Goal: Complete application form

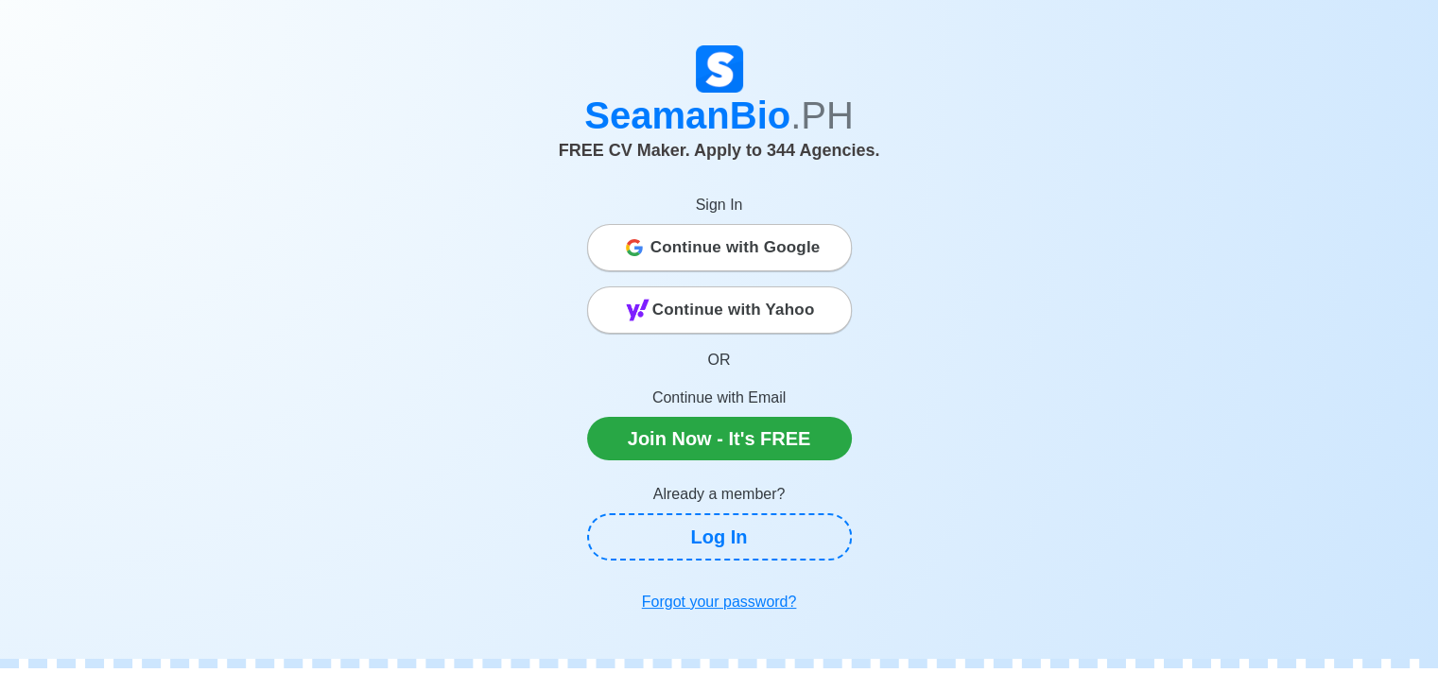
click at [755, 244] on span "Continue with Google" at bounding box center [735, 248] width 170 height 38
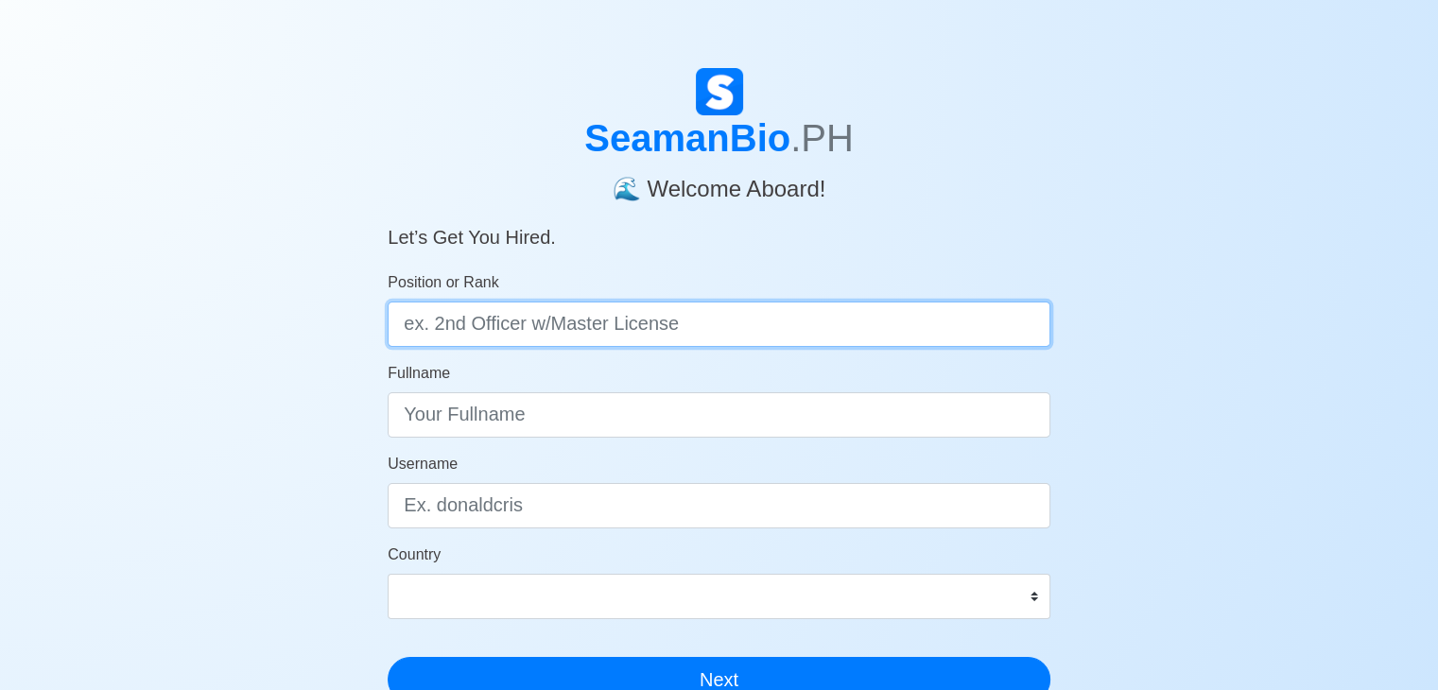
click at [749, 322] on input "Position or Rank" at bounding box center [719, 324] width 663 height 45
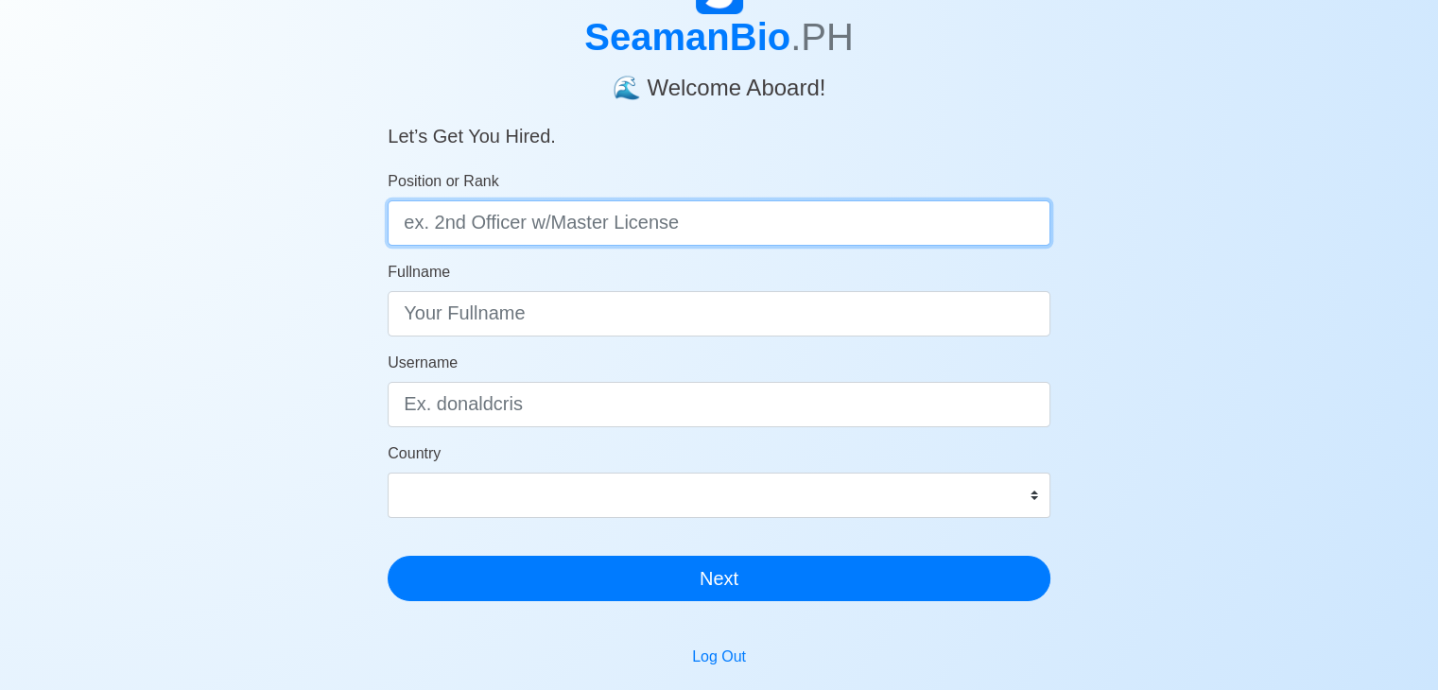
scroll to position [106, 0]
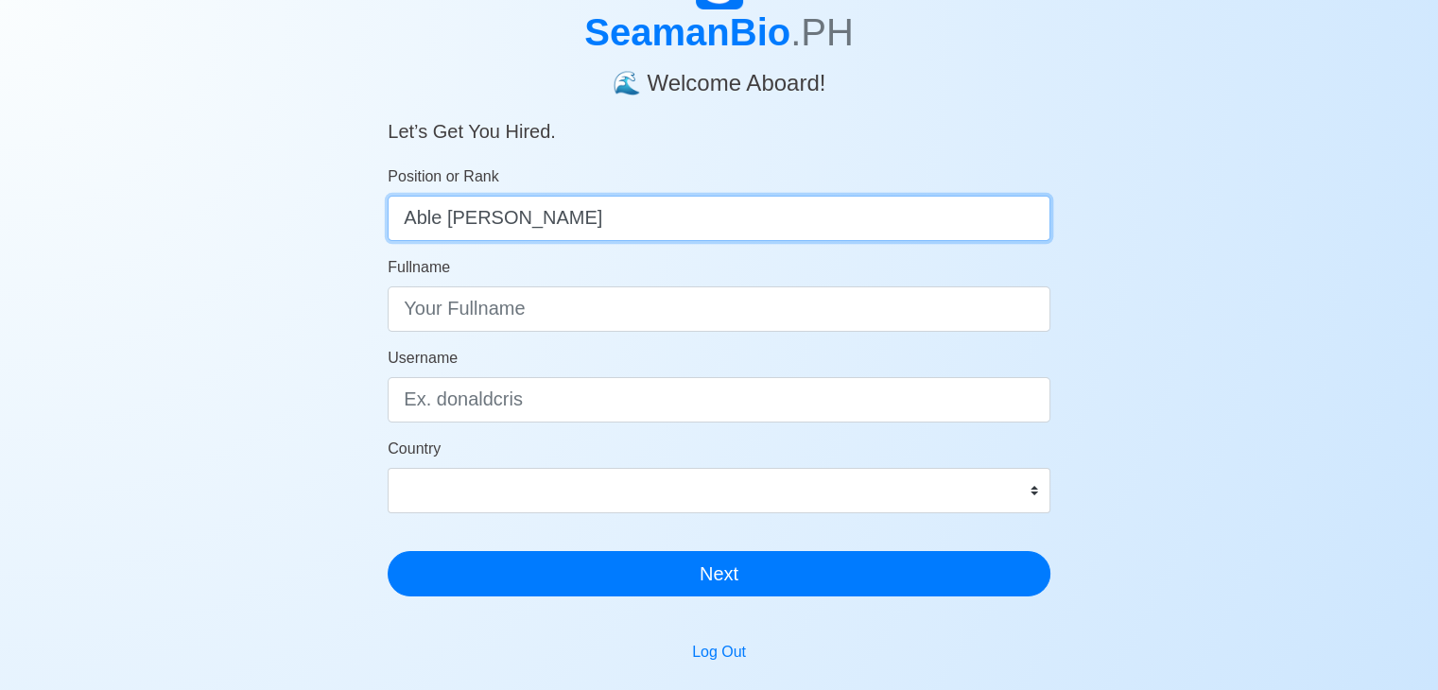
type input "Able seaman"
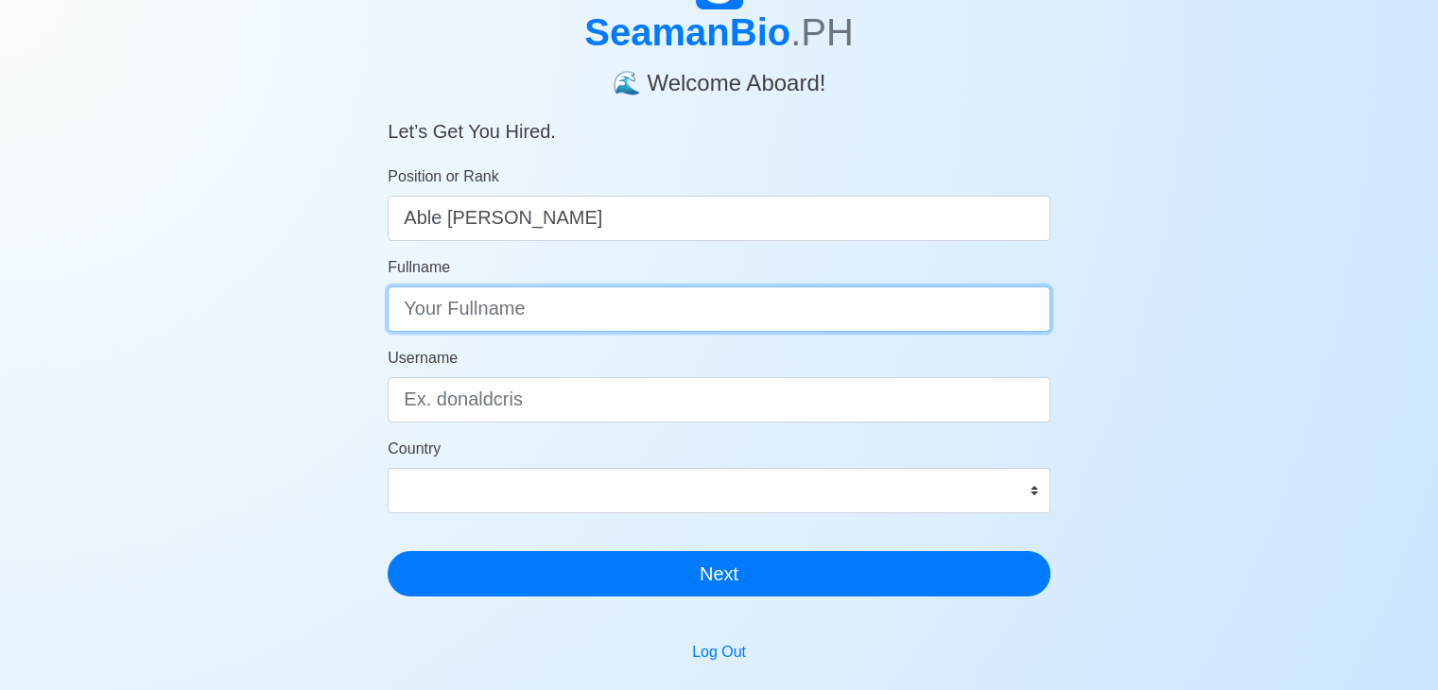
click at [715, 313] on input "Fullname" at bounding box center [719, 308] width 663 height 45
type input "JHERIC LEE C. GAMUROT"
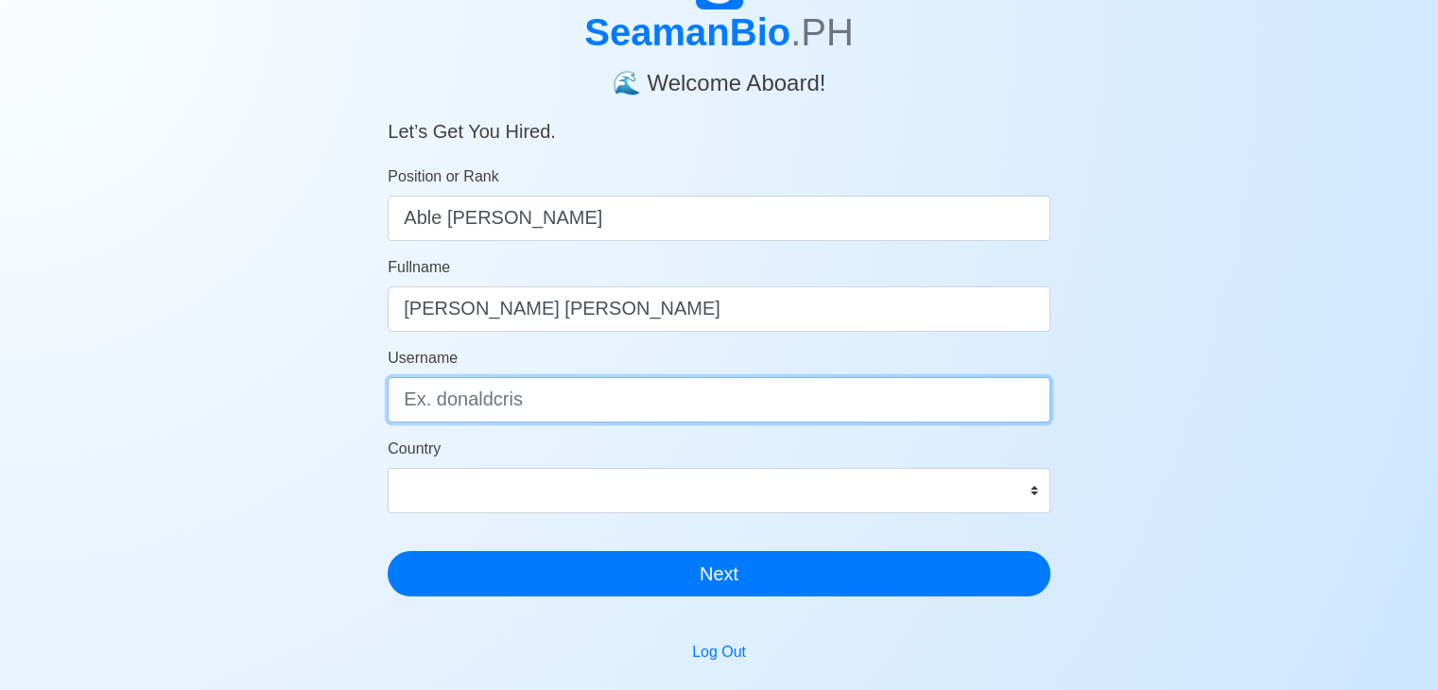
click at [682, 405] on input "Username" at bounding box center [719, 399] width 663 height 45
type input "G"
type input "gjhericlee73@gmail.com"
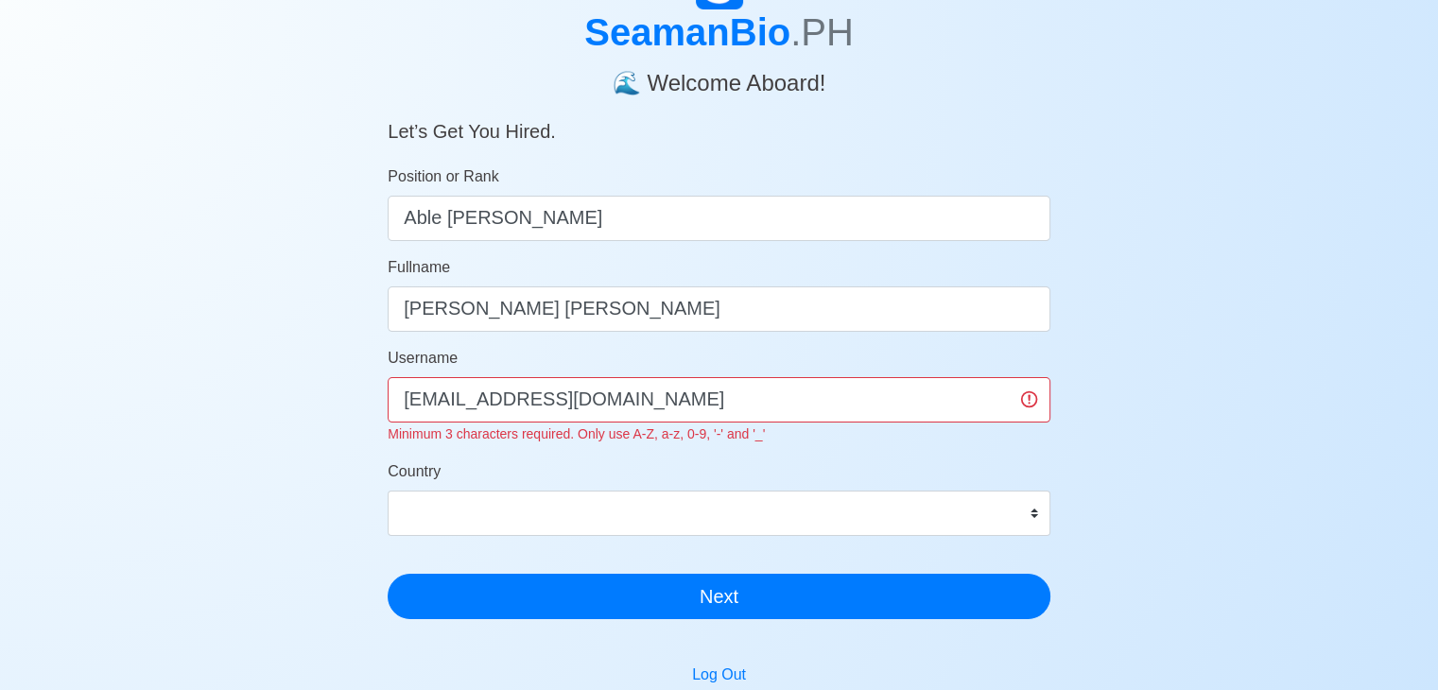
click at [665, 513] on form "Position or Rank Able seaman Fullname JHERIC LEE C. GAMUROT Username gjhericlee…" at bounding box center [719, 392] width 663 height 454
drag, startPoint x: 665, startPoint y: 393, endPoint x: 234, endPoint y: 435, distance: 433.1
click at [234, 435] on div "SeamanBio .PH 🌊 Welcome Aboard! Let’s Get You Hired. Position or Rank Able seam…" at bounding box center [719, 471] width 1438 height 1019
type input "g"
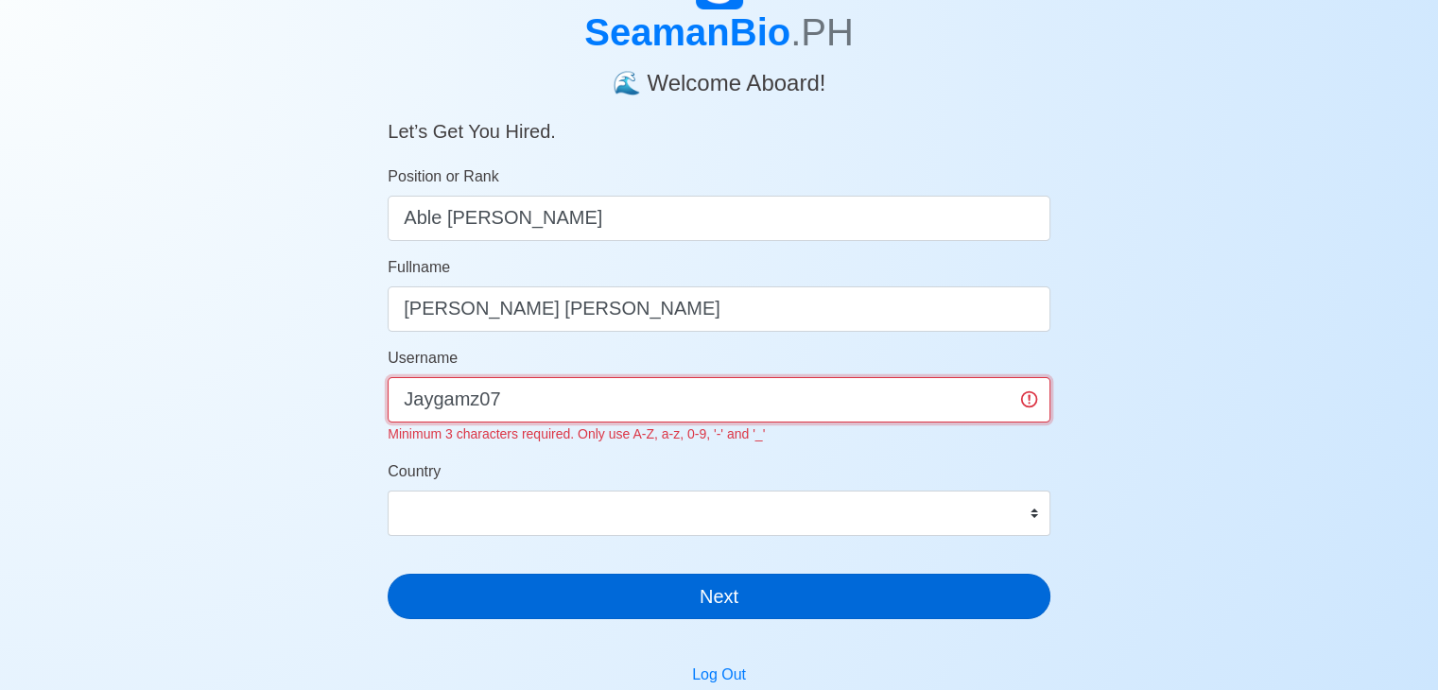
type input "Jaygamz07"
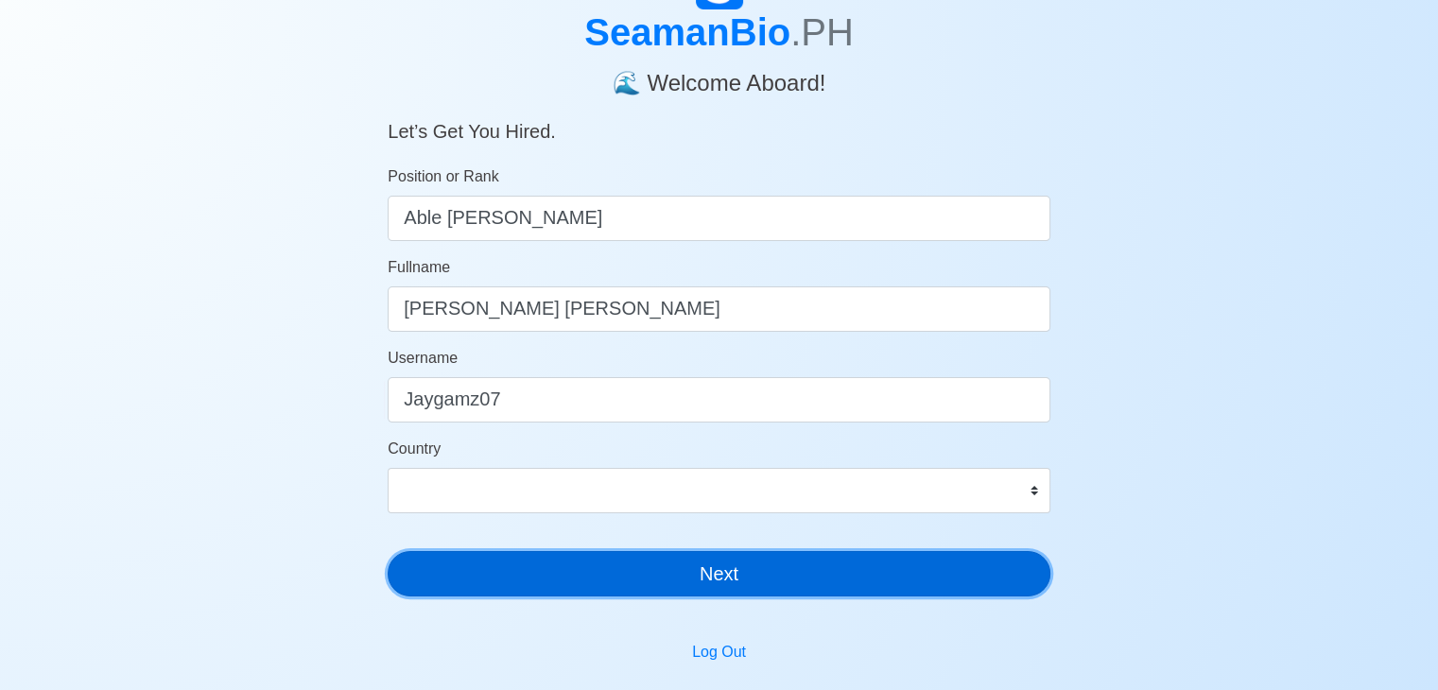
click at [618, 593] on button "Next" at bounding box center [719, 573] width 663 height 45
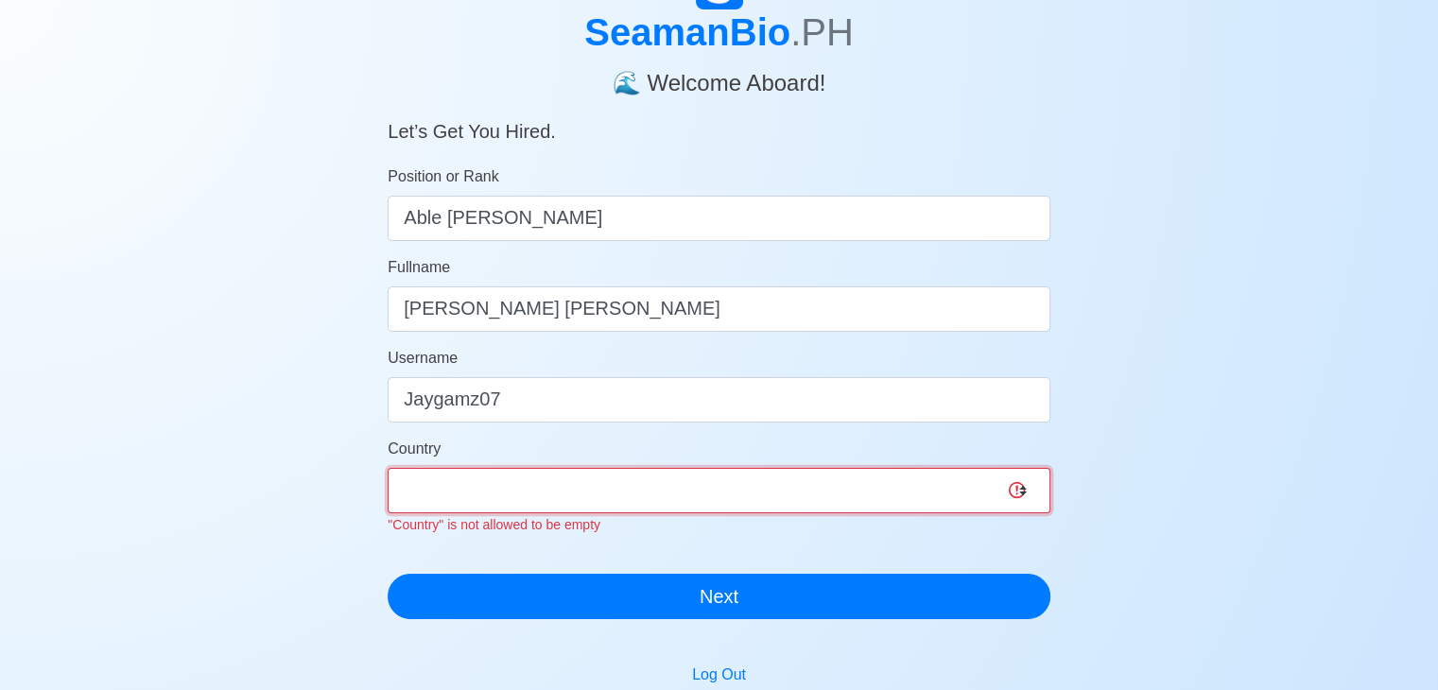
click at [613, 493] on select "Afghanistan Åland Islands Albania Algeria American Samoa Andorra Angola Anguill…" at bounding box center [719, 490] width 663 height 45
select select "PH"
click at [388, 468] on select "Afghanistan Åland Islands Albania Algeria American Samoa Andorra Angola Anguill…" at bounding box center [719, 490] width 663 height 45
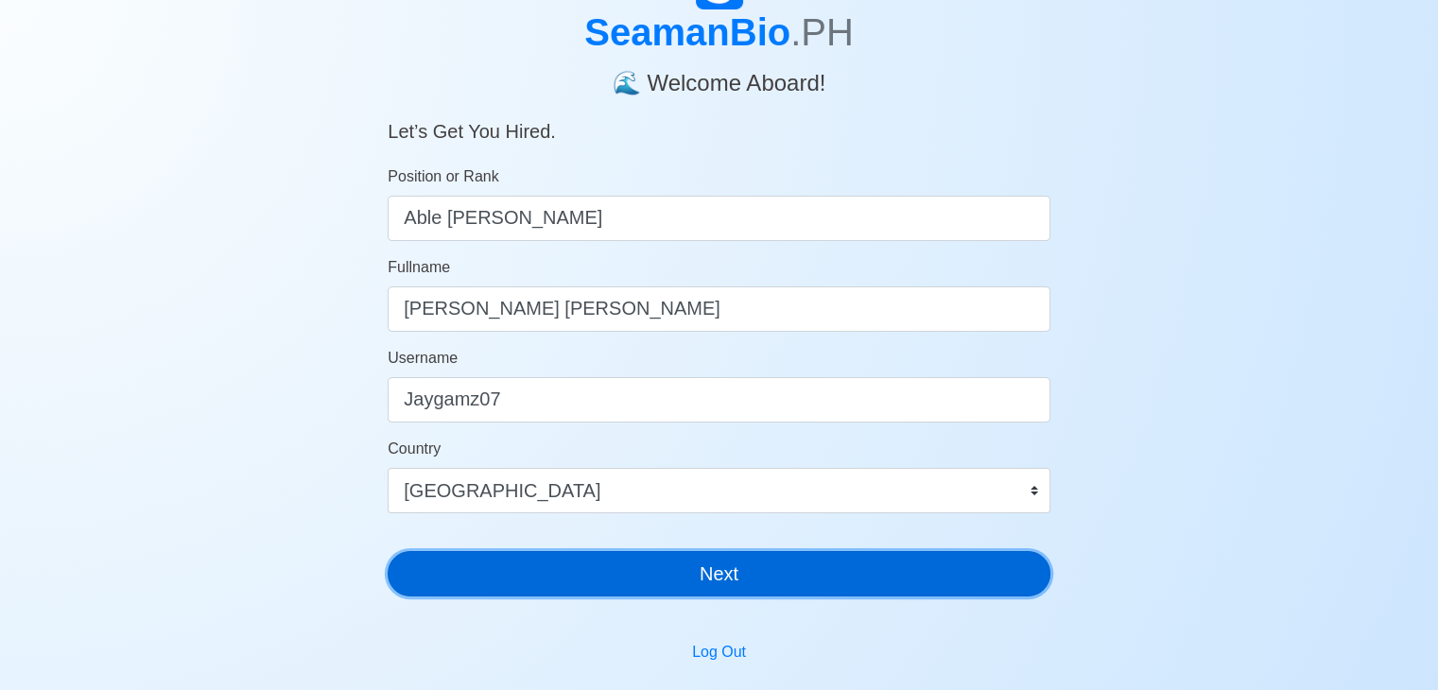
click at [552, 590] on button "Next" at bounding box center [719, 573] width 663 height 45
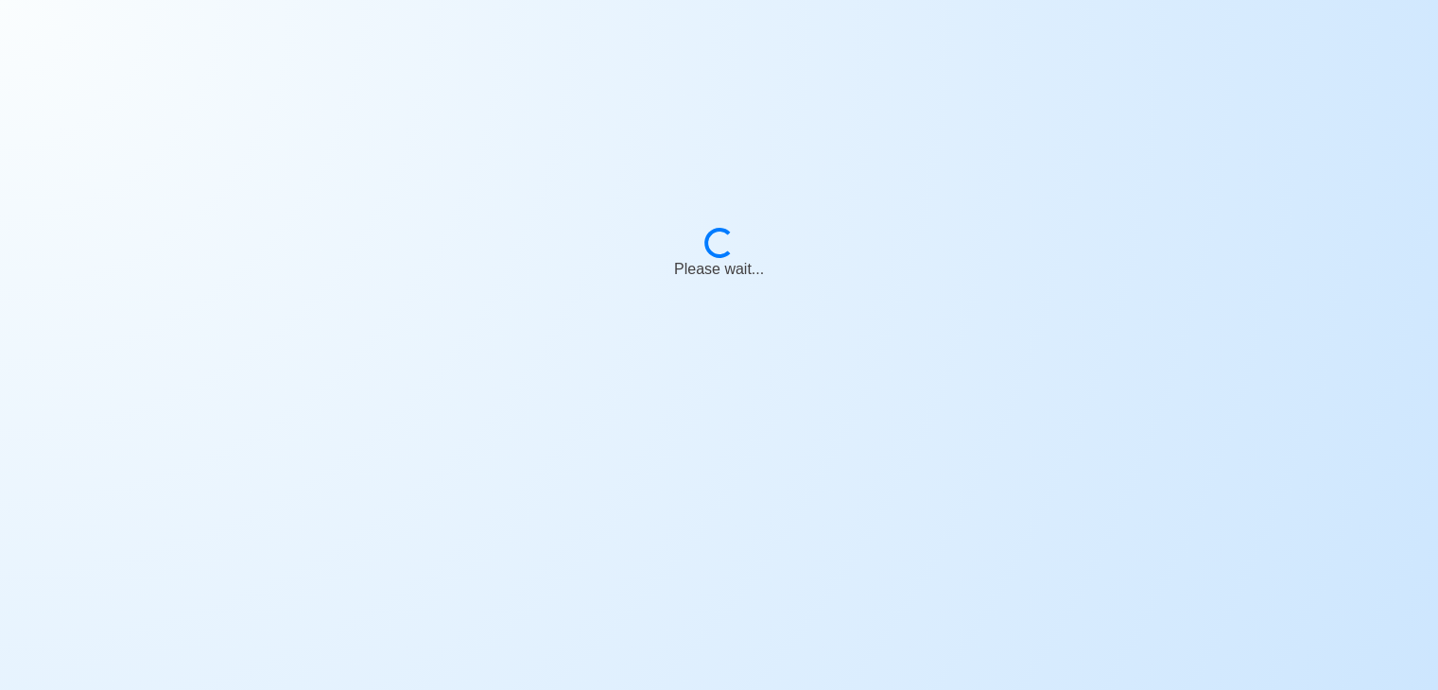
scroll to position [23, 0]
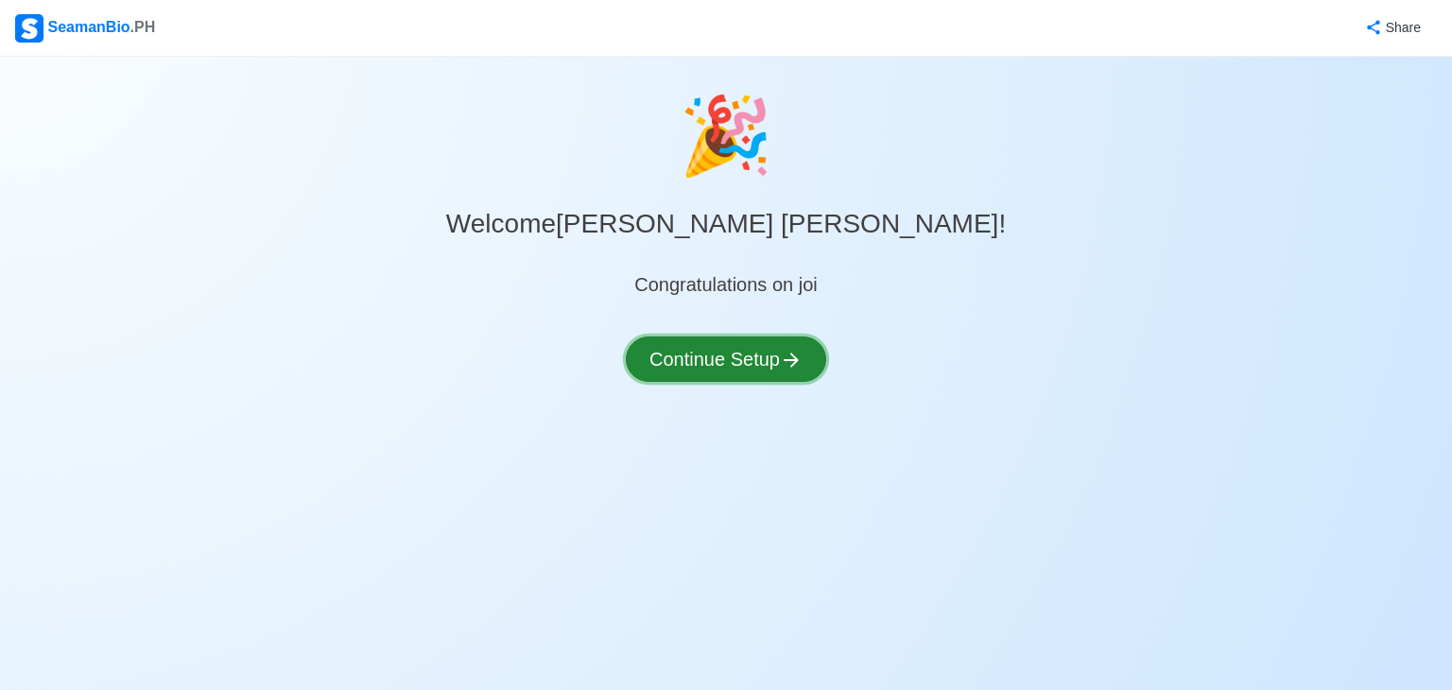
click at [779, 354] on button "Continue Setup" at bounding box center [726, 359] width 200 height 45
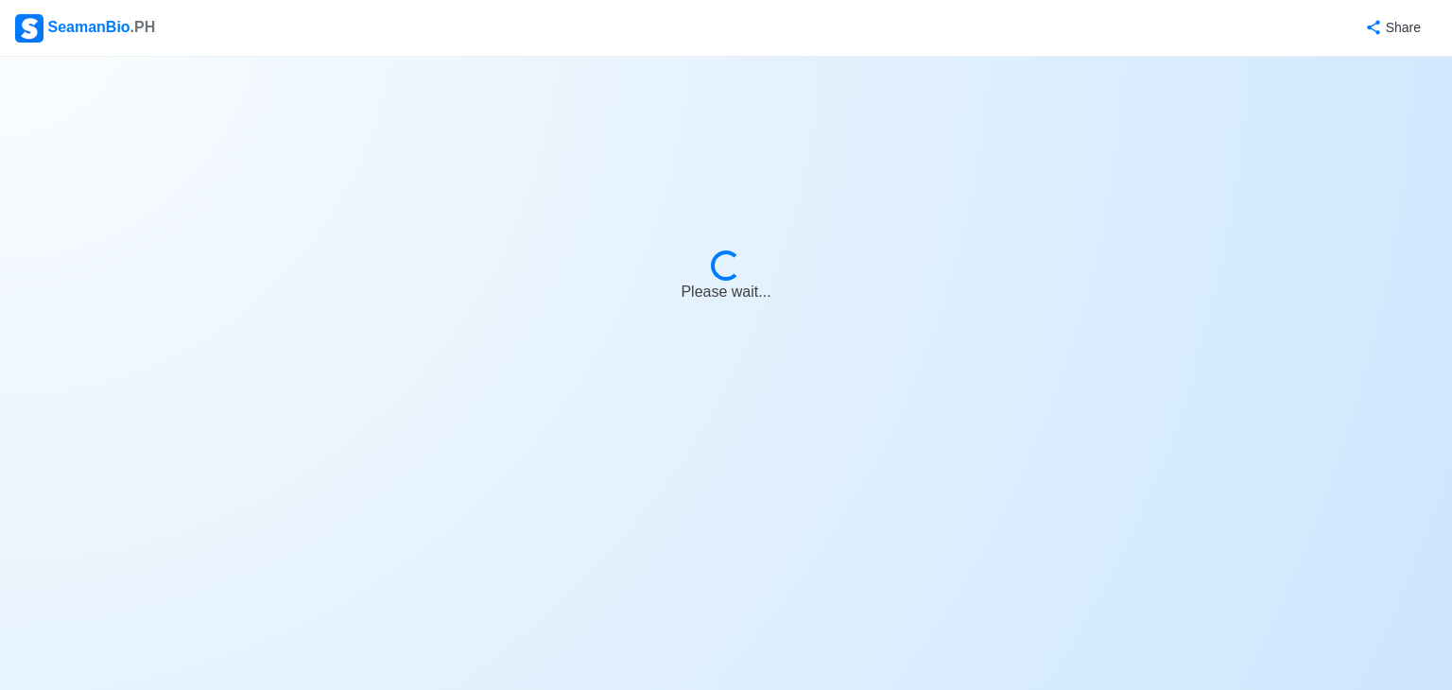
select select "Visible for Hiring"
select select "PH"
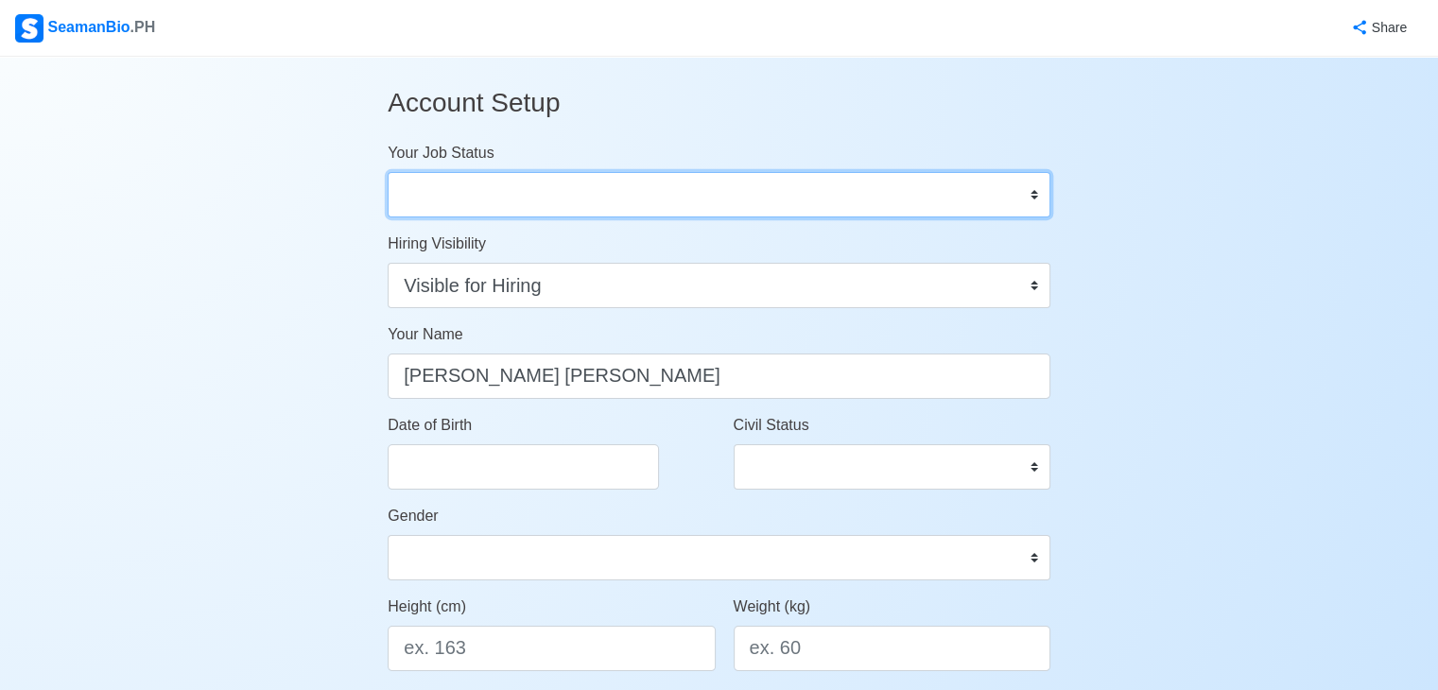
click at [648, 181] on select "Onboard Actively Looking for Job Not Looking for Job" at bounding box center [719, 194] width 663 height 45
select select "Onboard"
click at [388, 172] on select "Onboard Actively Looking for Job Not Looking for Job" at bounding box center [719, 194] width 663 height 45
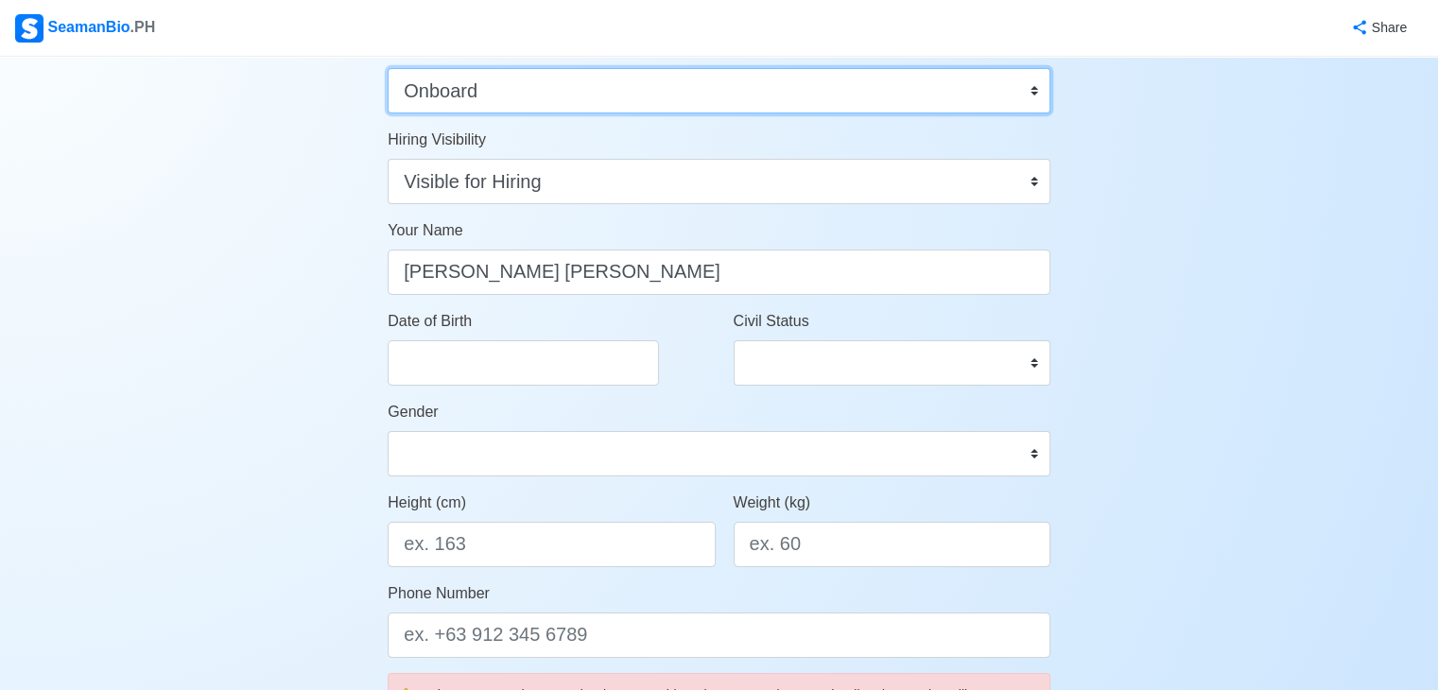
scroll to position [105, 0]
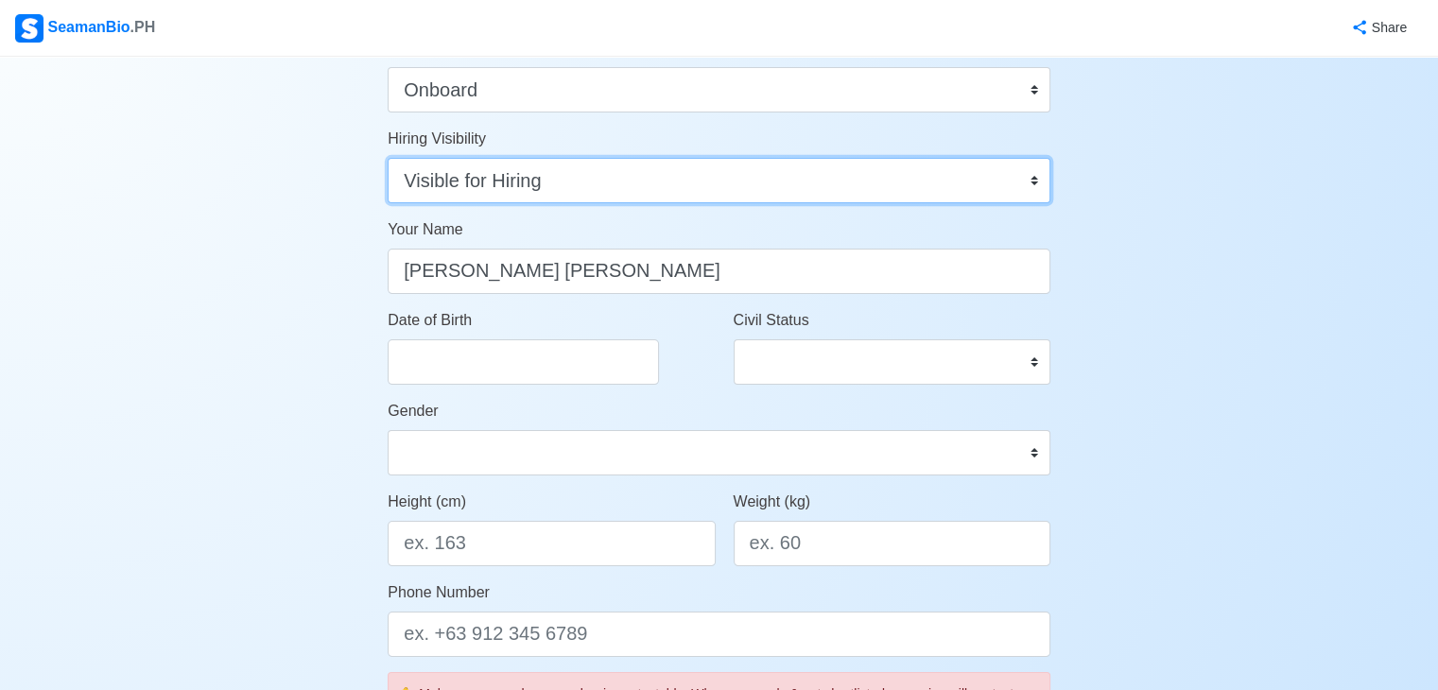
click at [638, 174] on select "Visible for Hiring Not Visible for Hiring" at bounding box center [719, 180] width 663 height 45
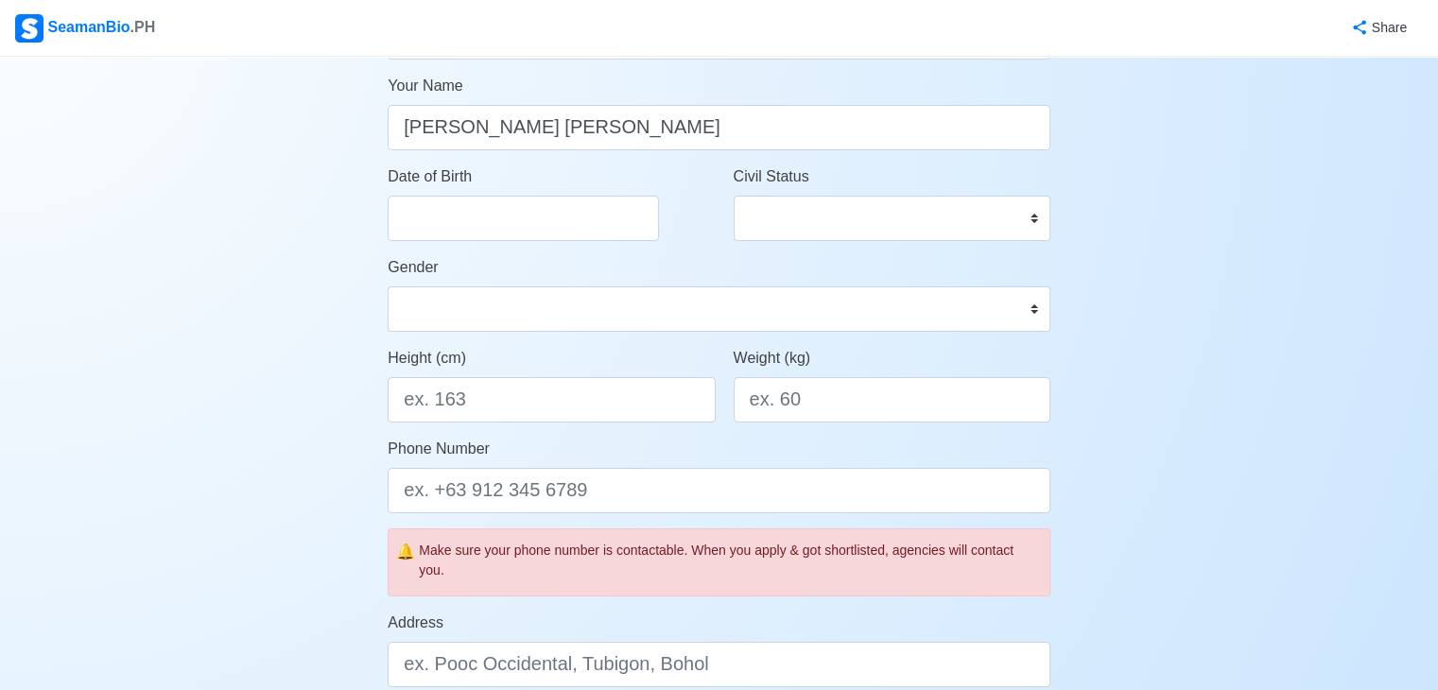
scroll to position [252, 0]
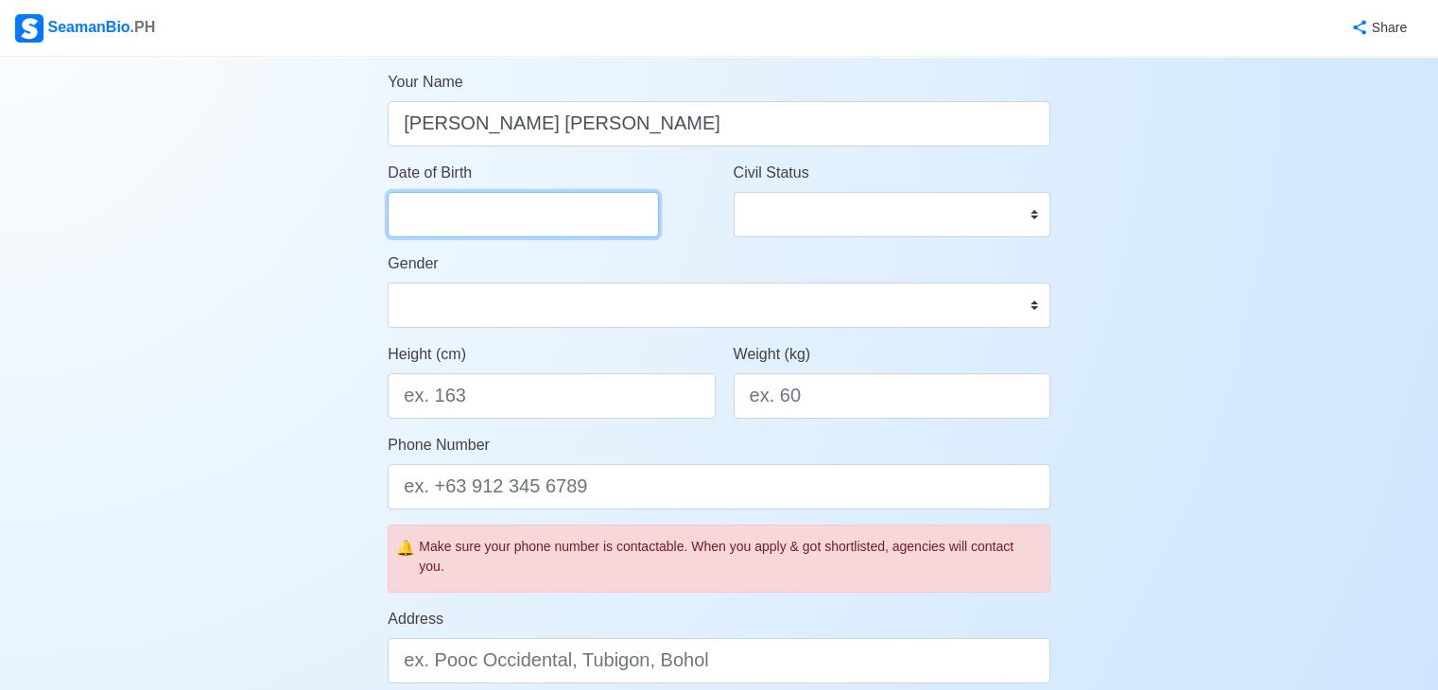
select select "****"
select select "*********"
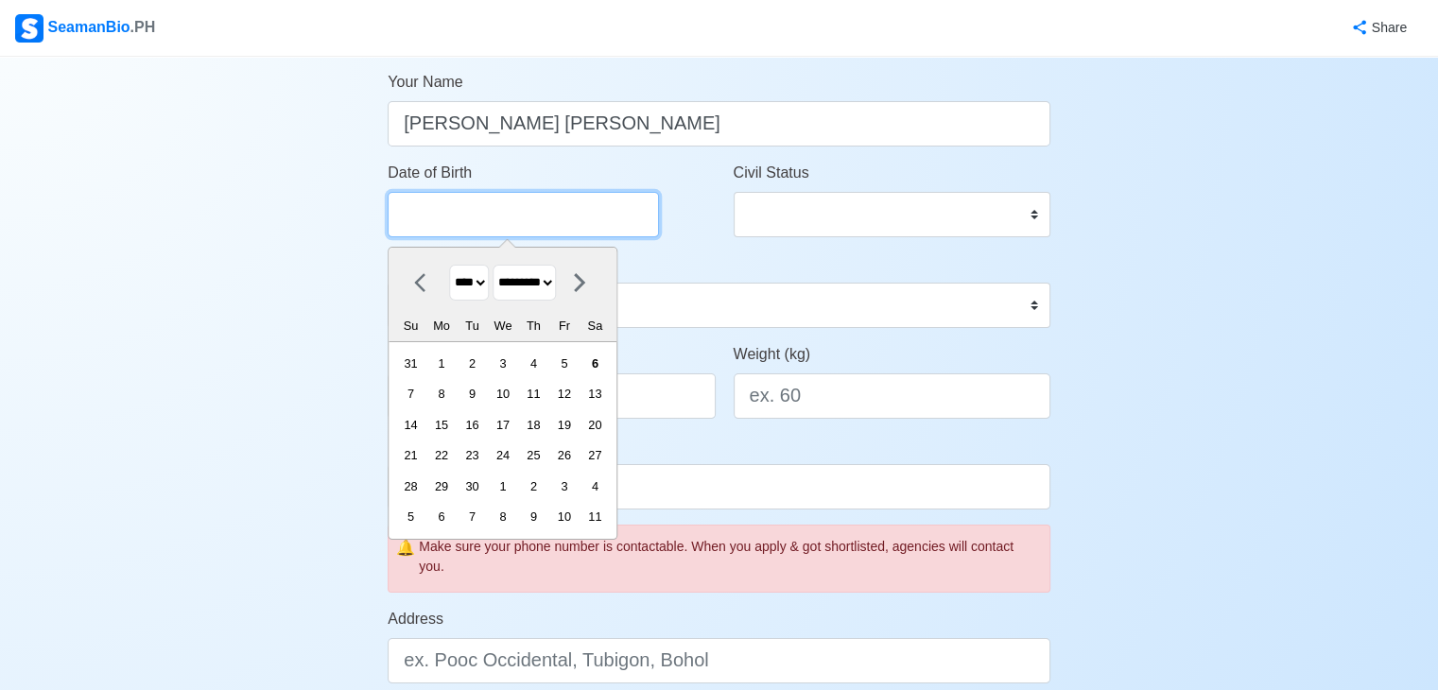
click at [478, 217] on input "Date of Birth" at bounding box center [523, 214] width 271 height 45
click at [476, 272] on select "**** **** **** **** **** **** **** **** **** **** **** **** **** **** **** ****…" at bounding box center [469, 283] width 40 height 37
select select "****"
click at [449, 265] on select "**** **** **** **** **** **** **** **** **** **** **** **** **** **** **** ****…" at bounding box center [469, 283] width 40 height 37
click at [546, 290] on select "******* ******** ***** ***** *** **** **** ****** ********* ******* ******** **…" at bounding box center [523, 283] width 63 height 37
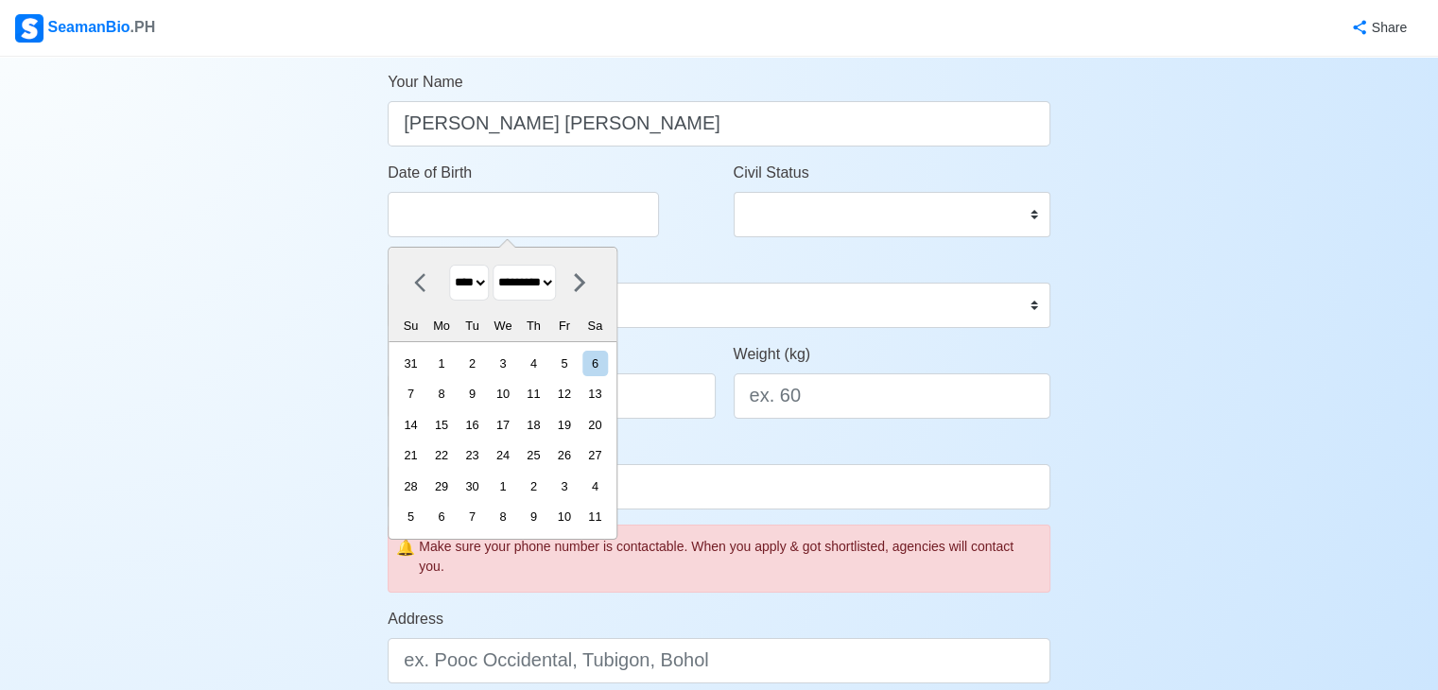
select select "*******"
click at [500, 265] on select "******* ******** ***** ***** *** **** **** ****** ********* ******* ******** **…" at bounding box center [523, 283] width 63 height 37
click at [484, 395] on div "7" at bounding box center [472, 394] width 26 height 26
type input "10/07/1997"
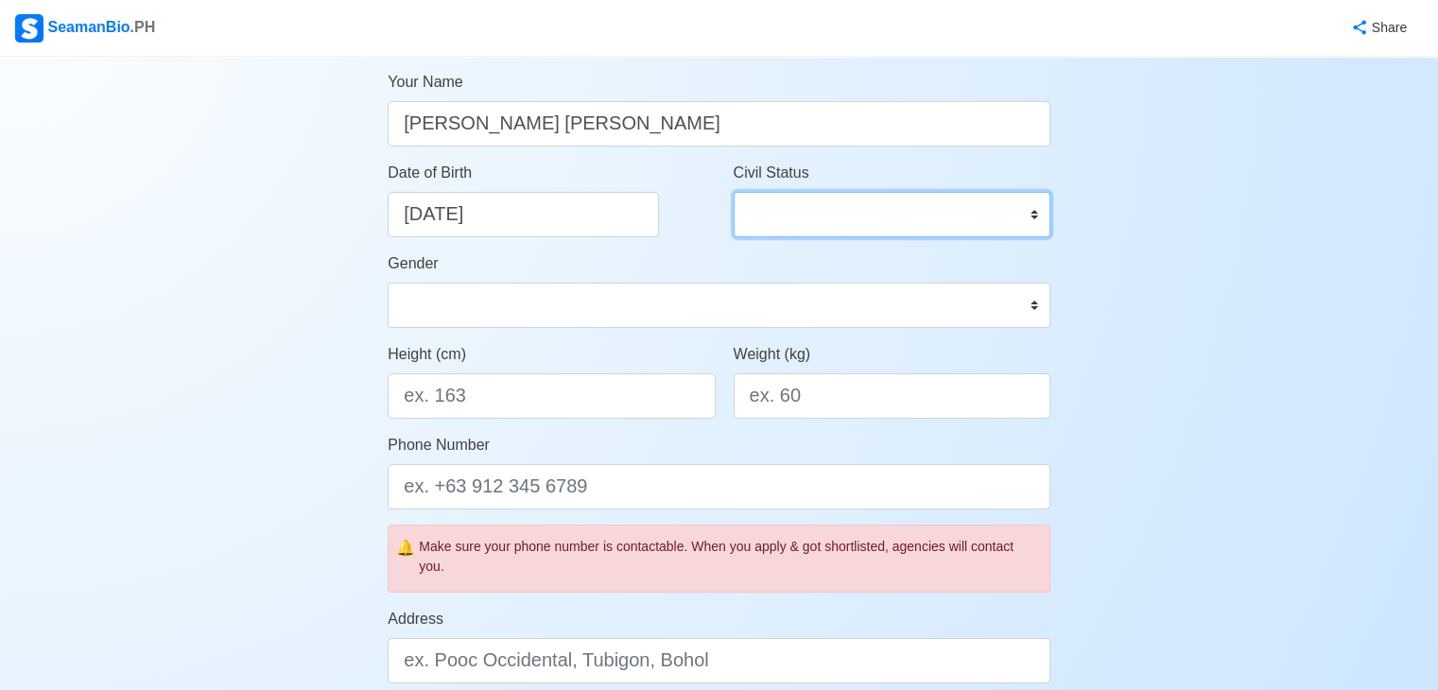
click at [793, 220] on select "Single Married Widowed Separated" at bounding box center [892, 214] width 317 height 45
select select "Single"
click at [734, 192] on select "Single Married Widowed Separated" at bounding box center [892, 214] width 317 height 45
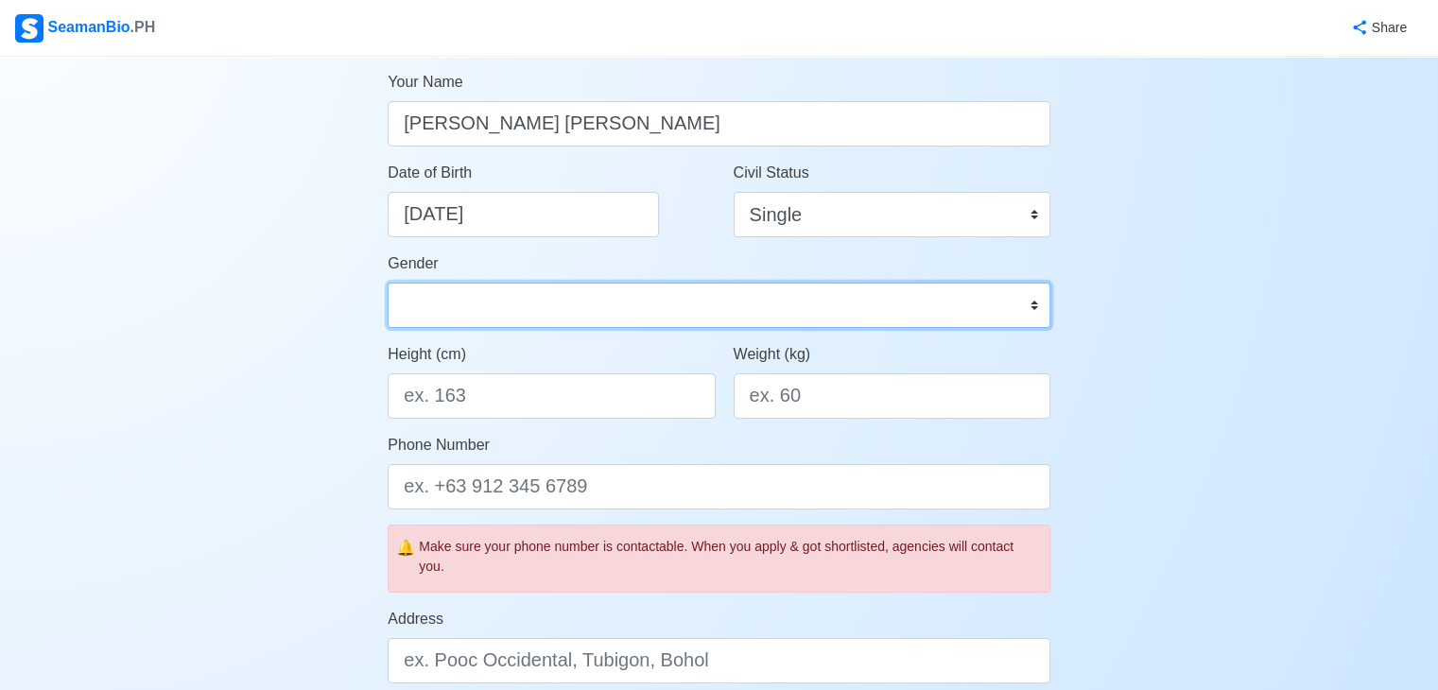
click at [614, 292] on select "Male Female" at bounding box center [719, 305] width 663 height 45
select select "Male"
click at [388, 283] on select "Male Female" at bounding box center [719, 305] width 663 height 45
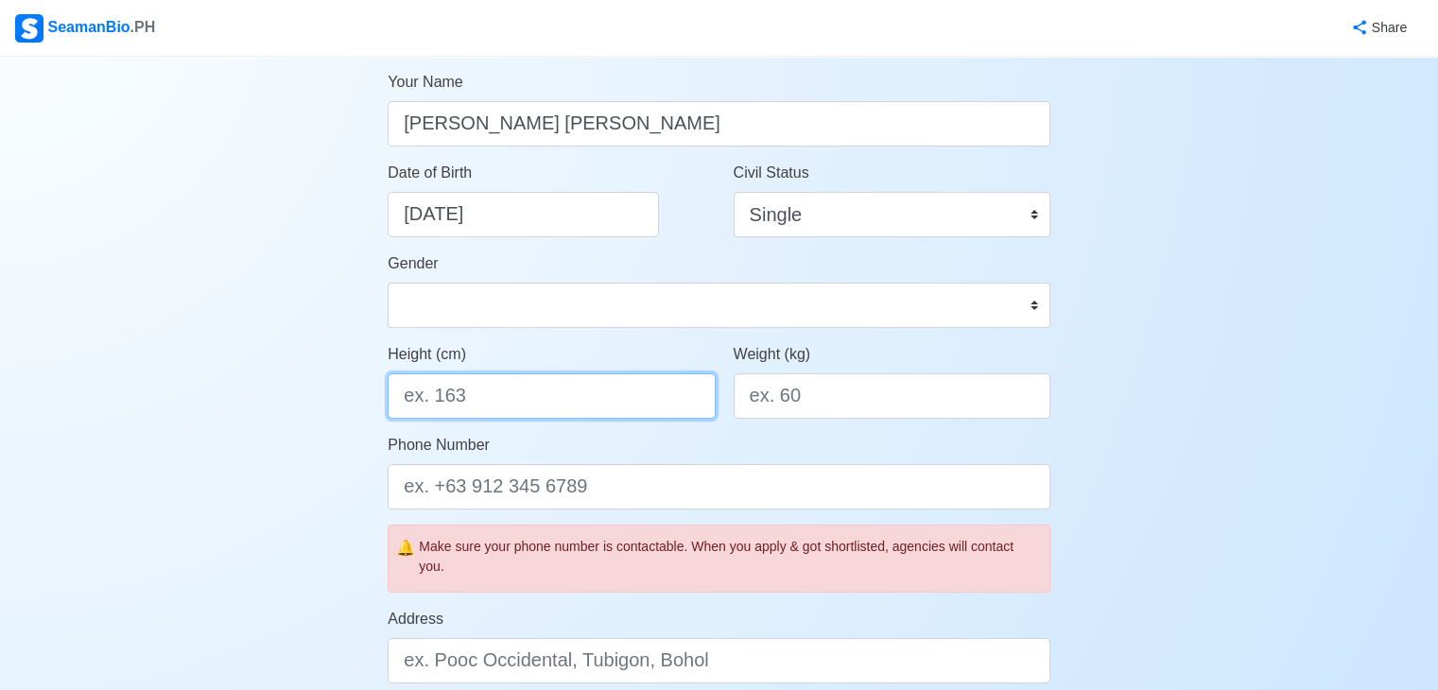
click at [534, 400] on input "Height (cm)" at bounding box center [551, 395] width 327 height 45
type input "170.18"
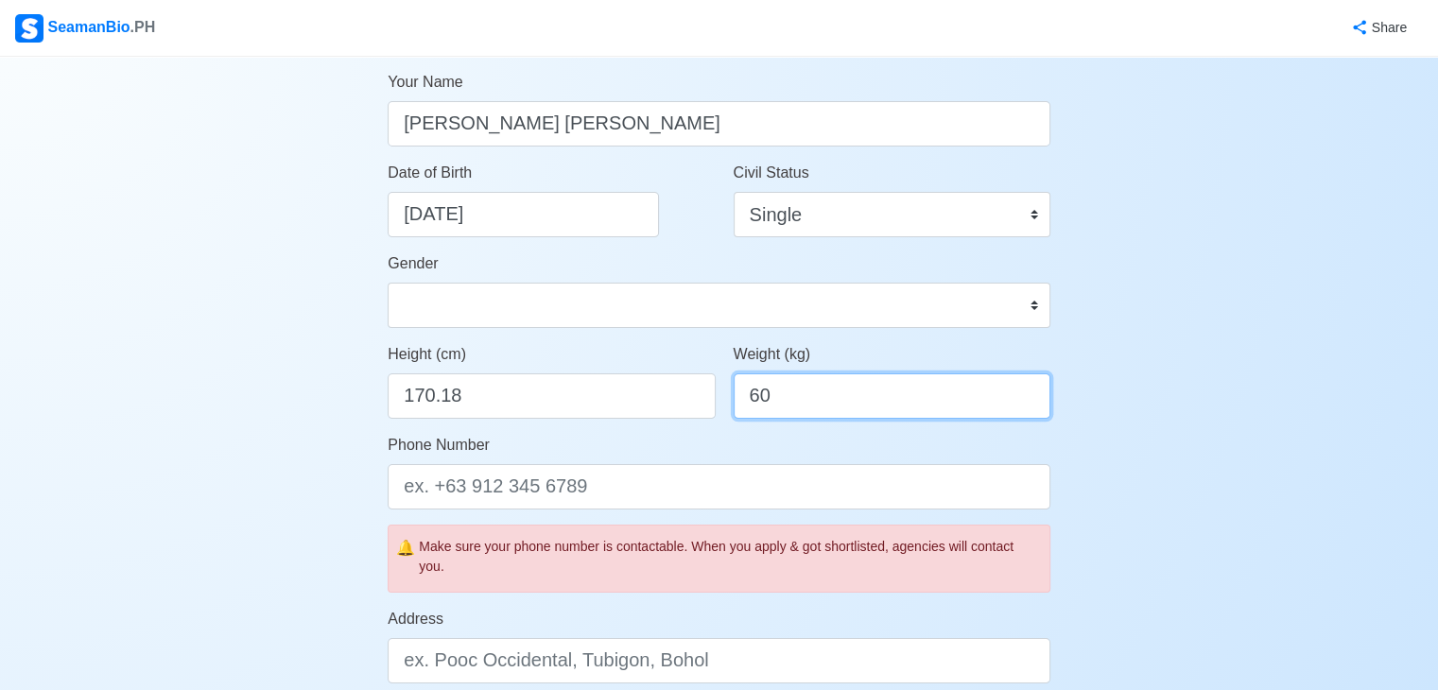
type input "60"
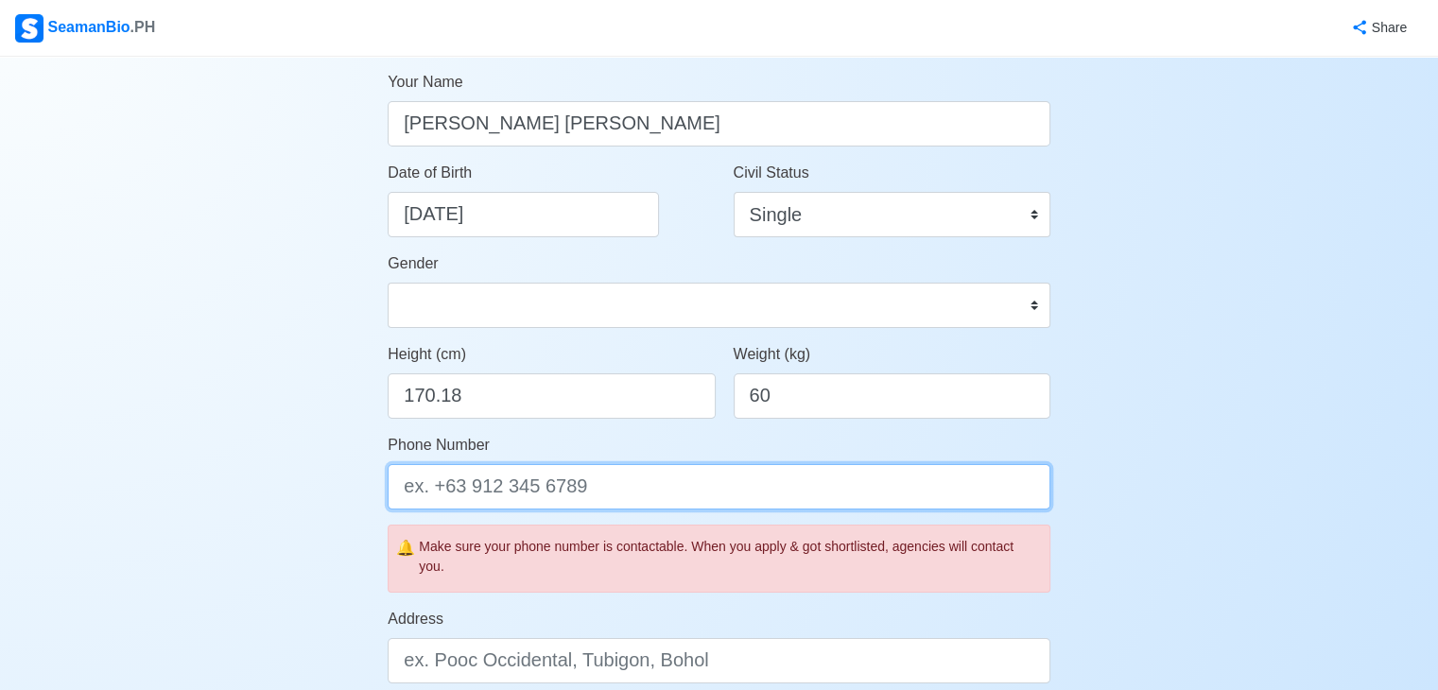
click at [562, 482] on input "Phone Number" at bounding box center [719, 486] width 663 height 45
type input "+"
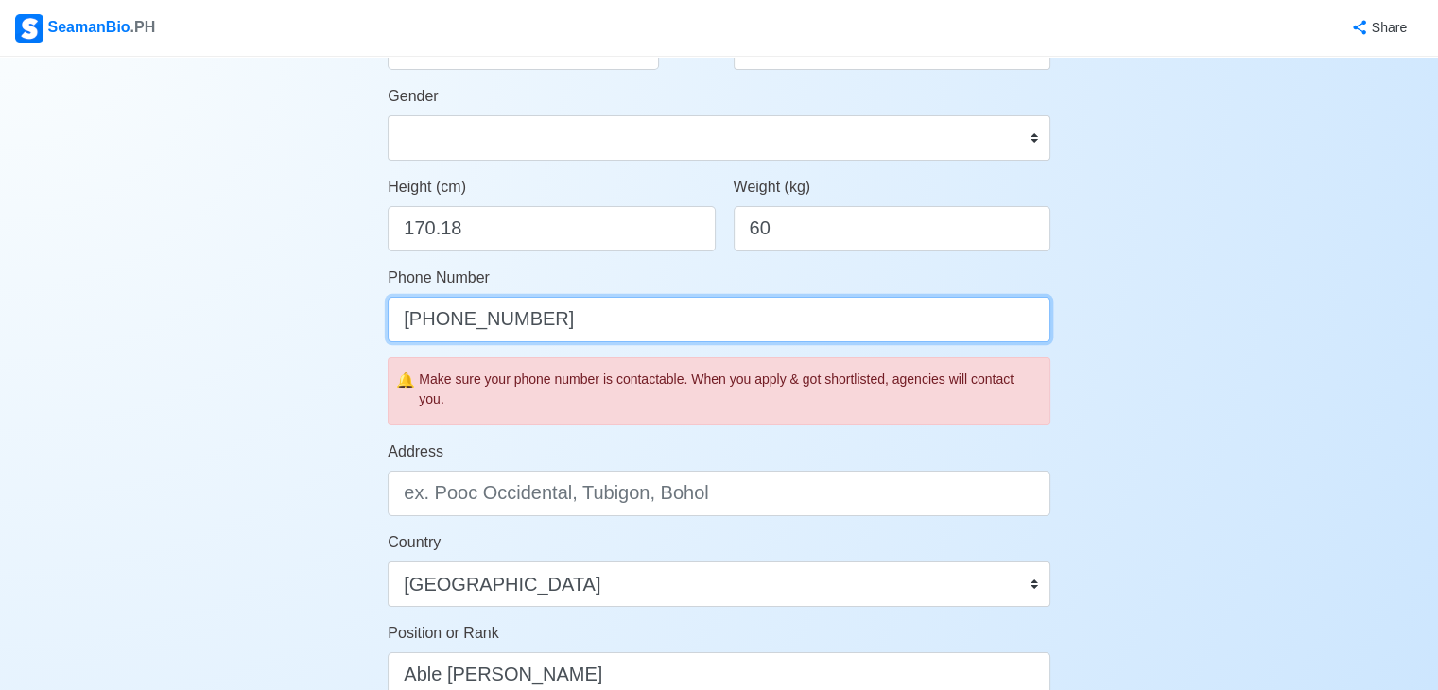
scroll to position [431, 0]
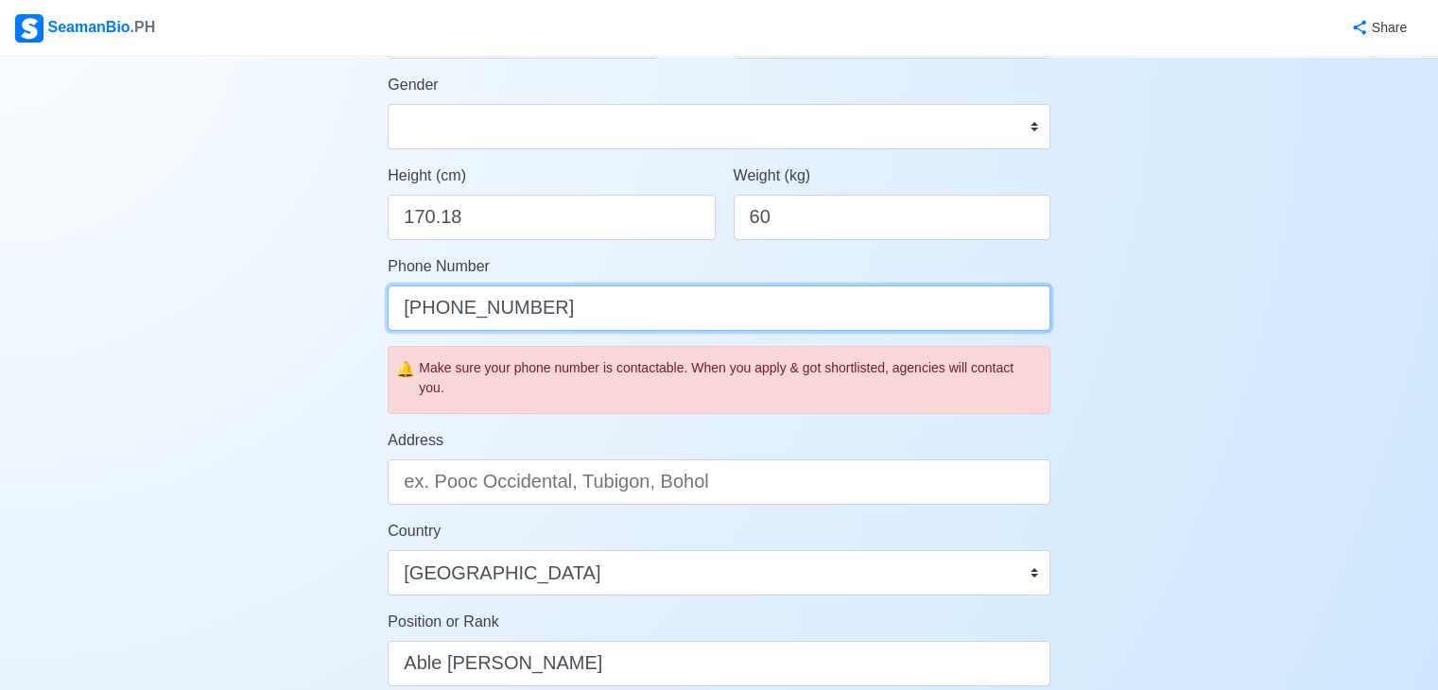
type input "+639263433762"
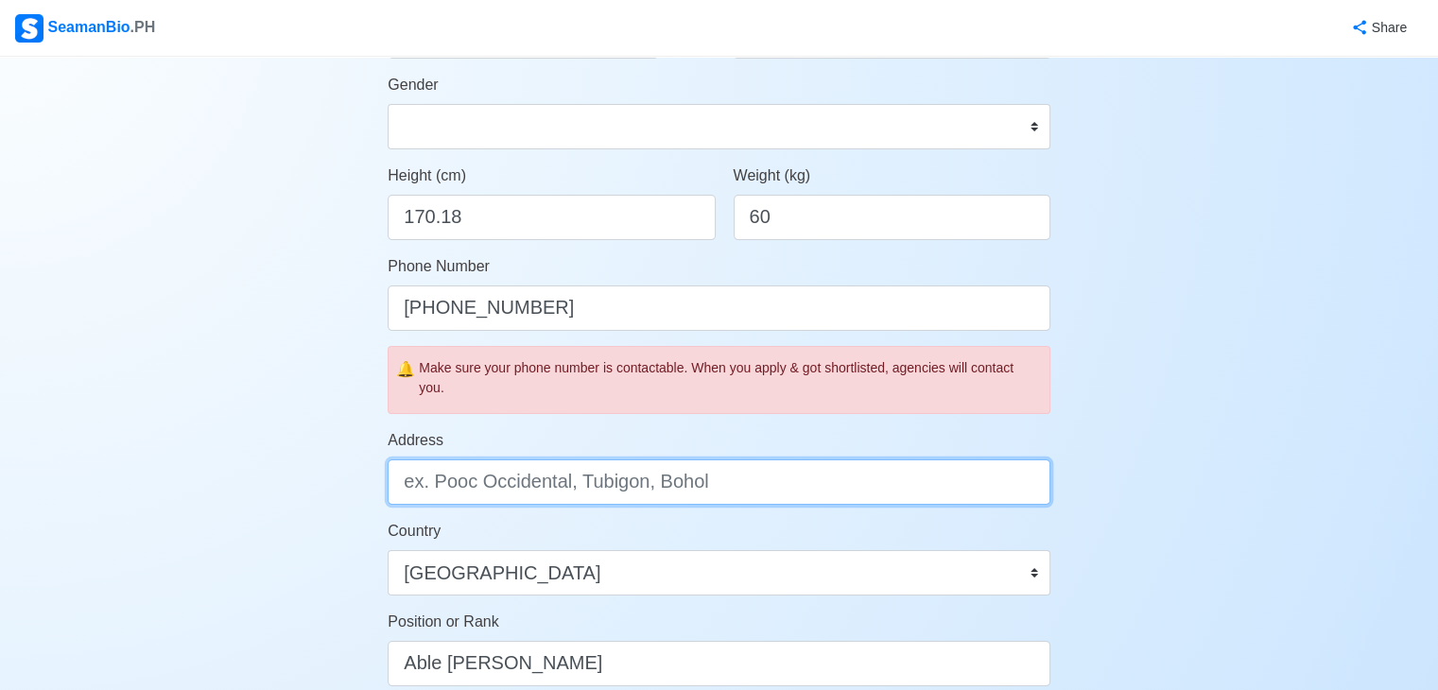
click at [562, 482] on input "Address" at bounding box center [719, 481] width 663 height 45
type input "b"
type input "m"
type input "Matayumtayum La Paz, Tarlac City"
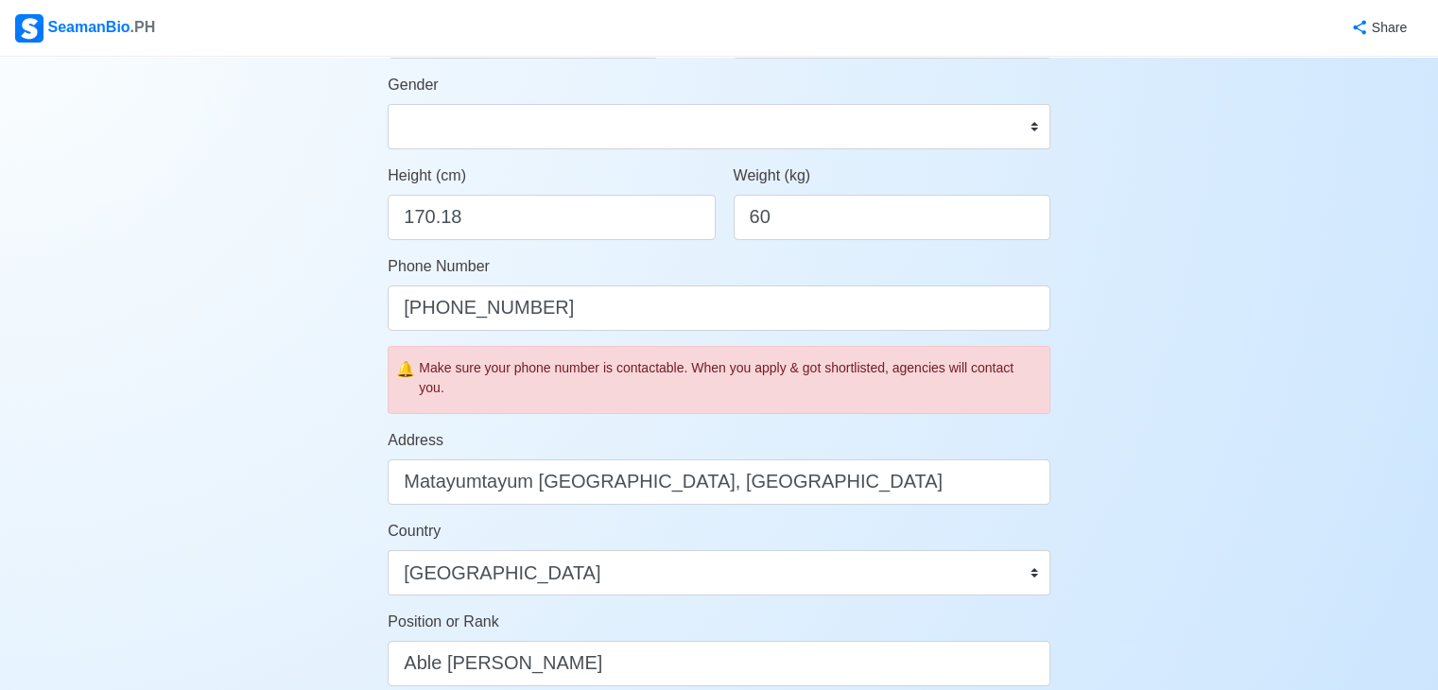
scroll to position [870, 0]
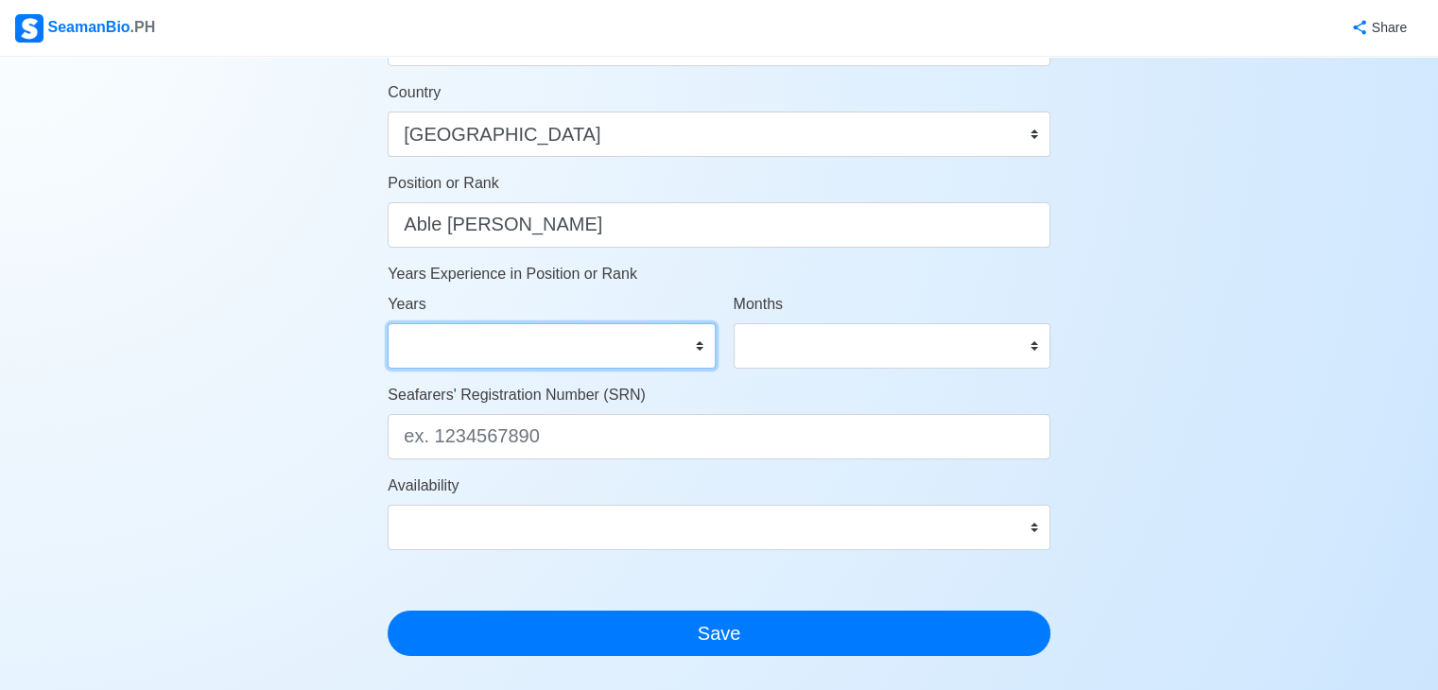
click at [621, 352] on select "0 1 2 3 4 5 6 7 8 9 10 11 12 13 14 15 16 17 18 19 20 21 22 23 24 25 26 27 28 29…" at bounding box center [551, 345] width 327 height 45
click at [665, 346] on select "0 1 2 3 4 5 6 7 8 9 10 11 12 13 14 15 16 17 18 19 20 21 22 23 24 25 26 27 28 29…" at bounding box center [551, 345] width 327 height 45
click at [388, 323] on select "0 1 2 3 4 5 6 7 8 9 10 11 12 13 14 15 16 17 18 19 20 21 22 23 24 25 26 27 28 29…" at bounding box center [551, 345] width 327 height 45
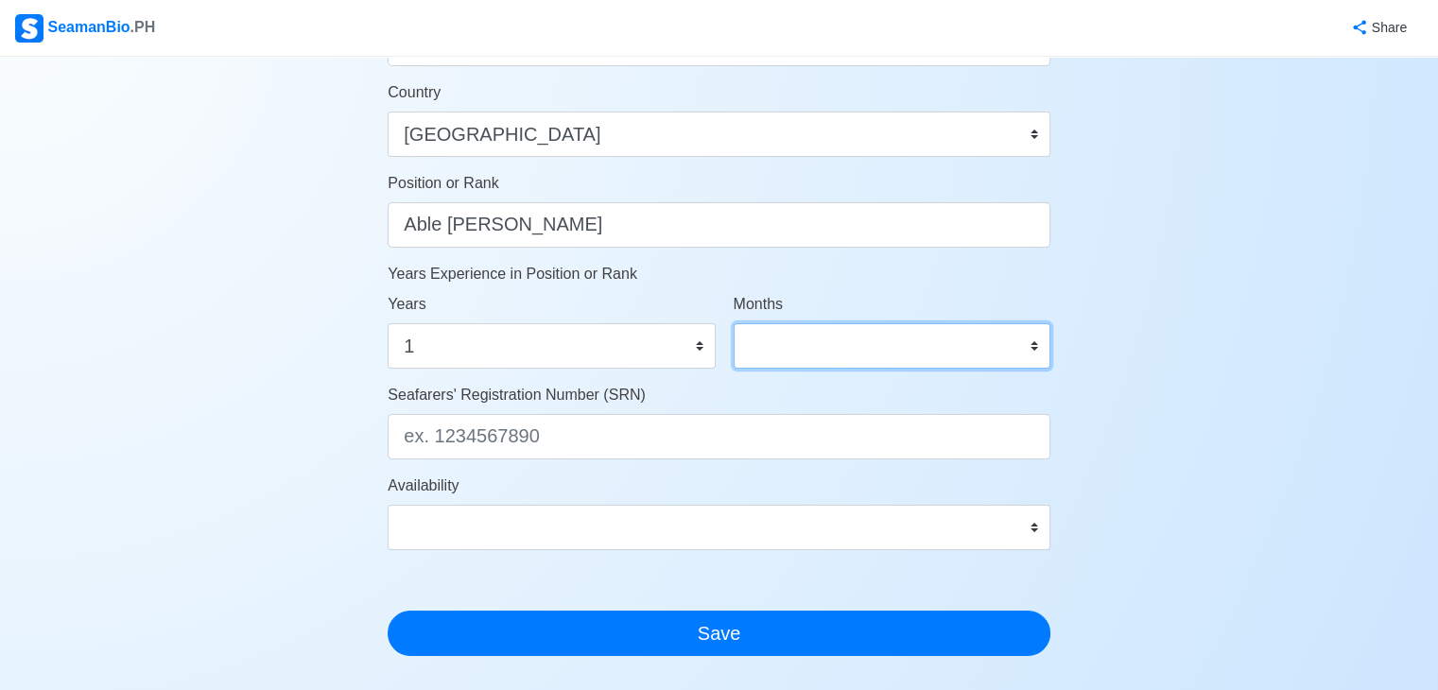
click at [798, 341] on select "0 1 2 3 4 5 6 7 8 9 10 11" at bounding box center [892, 345] width 317 height 45
click at [1237, 311] on div "Account Setup Your Job Status Onboard Actively Looking for Job Not Looking for …" at bounding box center [719, 15] width 1438 height 1656
click at [934, 342] on select "0 1 2 3 4 5 6 7 8 9 10 11" at bounding box center [892, 345] width 317 height 45
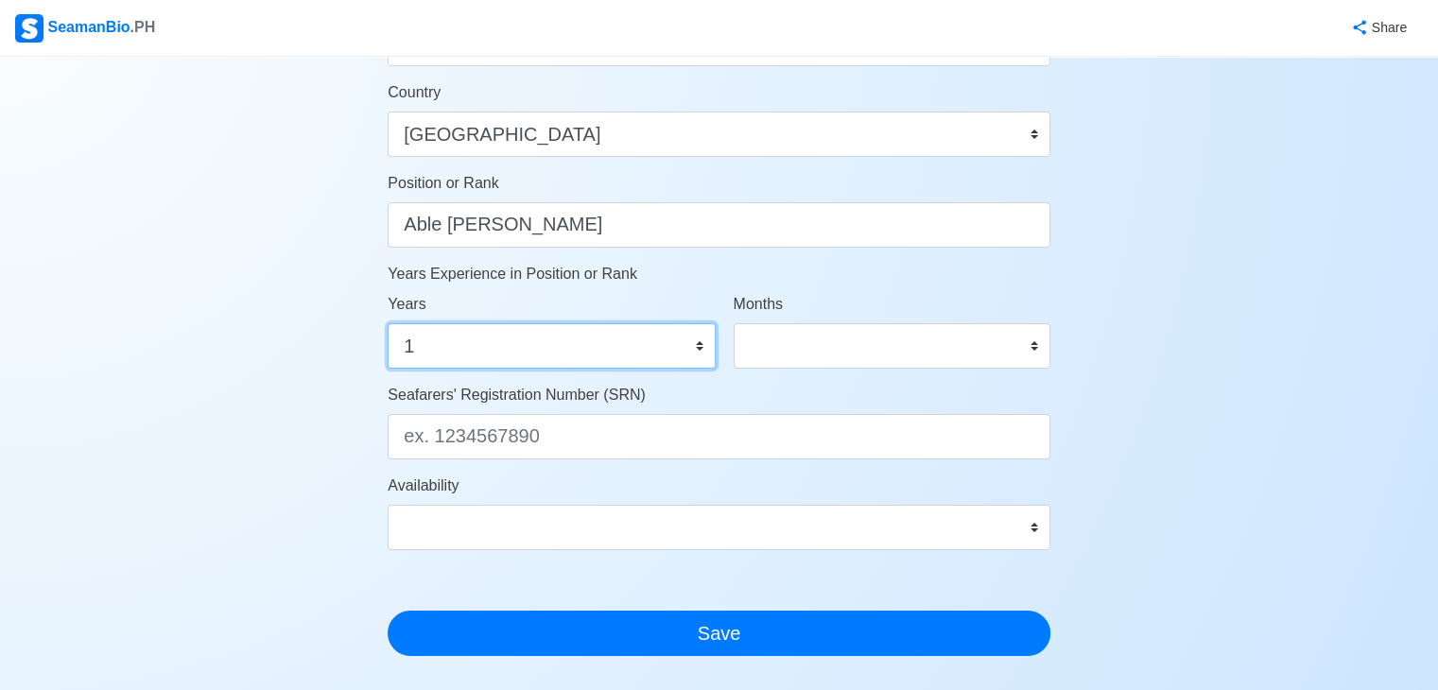
click at [629, 349] on select "0 1 2 3 4 5 6 7 8 9 10 11 12 13 14 15 16 17 18 19 20 21 22 23 24 25 26 27 28 29…" at bounding box center [551, 345] width 327 height 45
click at [312, 357] on div "Account Setup Your Job Status Onboard Actively Looking for Job Not Looking for …" at bounding box center [719, 15] width 1438 height 1656
click at [594, 345] on select "0 1 2 3 4 5 6 7 8 9 10 11 12 13 14 15 16 17 18 19 20 21 22 23 24 25 26 27 28 29…" at bounding box center [551, 345] width 327 height 45
select select "4"
click at [388, 323] on select "0 1 2 3 4 5 6 7 8 9 10 11 12 13 14 15 16 17 18 19 20 21 22 23 24 25 26 27 28 29…" at bounding box center [551, 345] width 327 height 45
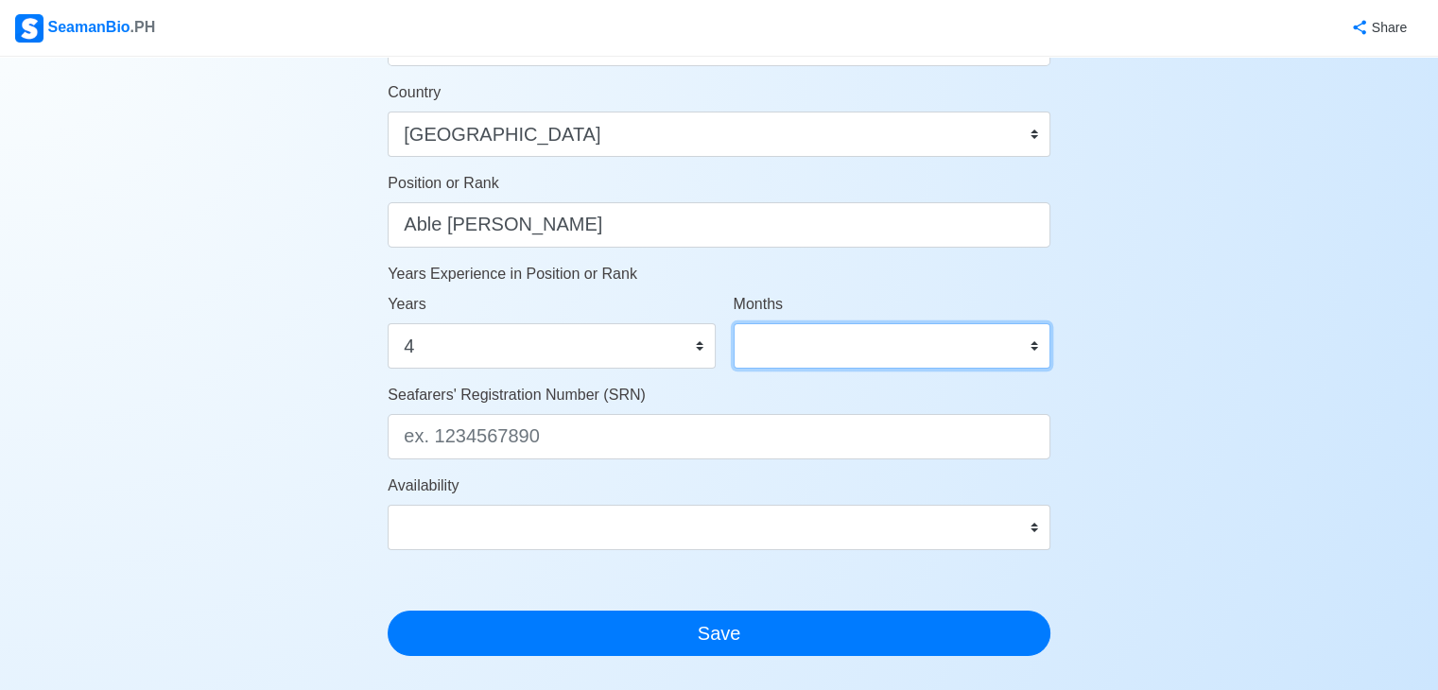
click at [839, 345] on select "0 1 2 3 4 5 6 7 8 9 10 11" at bounding box center [892, 345] width 317 height 45
select select "8"
click at [734, 323] on select "0 1 2 3 4 5 6 7 8 9 10 11" at bounding box center [892, 345] width 317 height 45
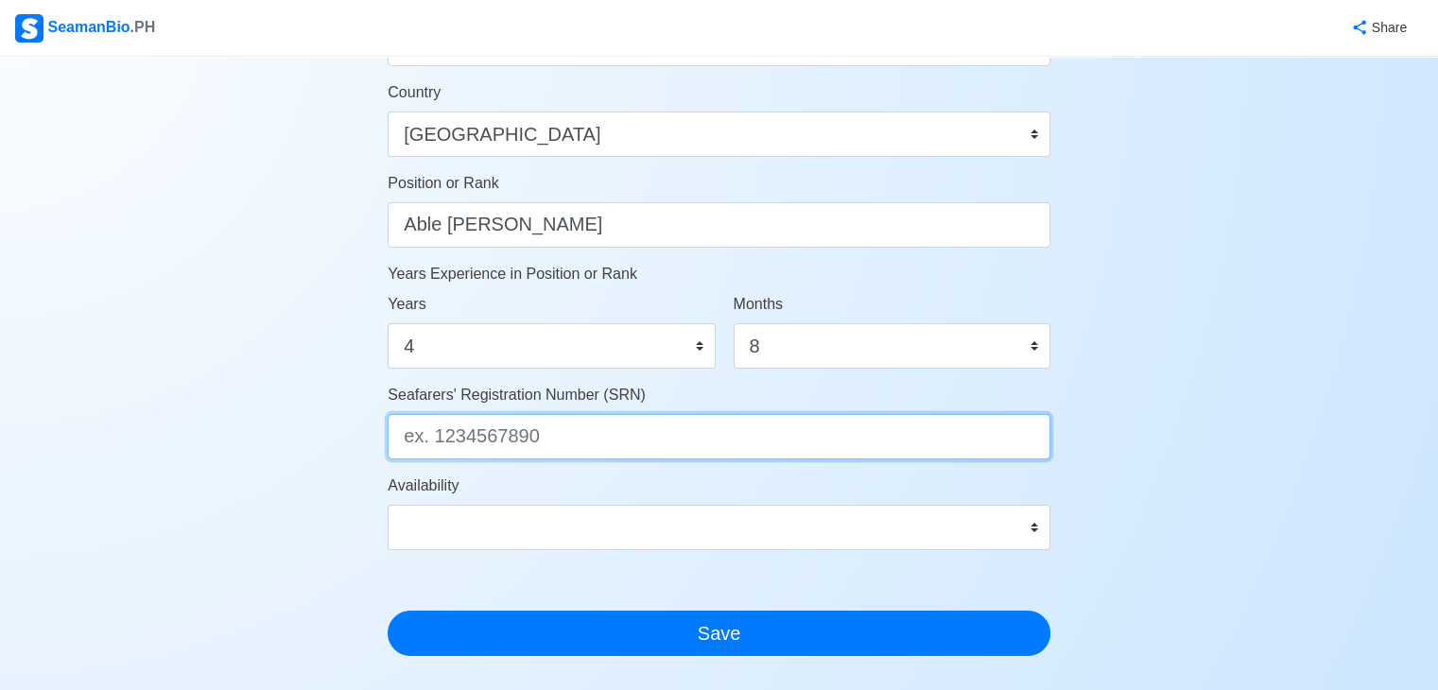
click at [588, 438] on input "Seafarers' Registration Number (SRN)" at bounding box center [719, 436] width 663 height 45
type input "9710070022"
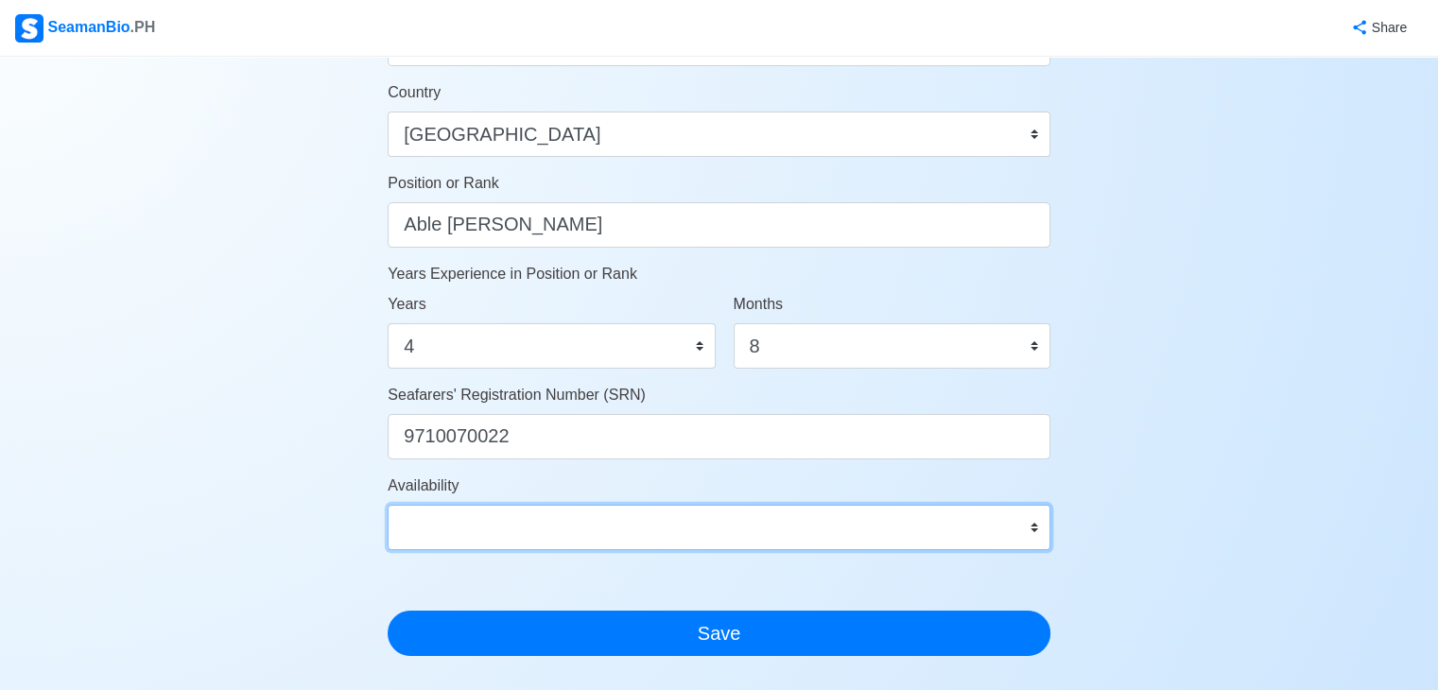
click at [571, 527] on select "Immediate Oct 2025 Nov 2025 Dec 2025 Jan 2026 Feb 2026 Mar 2026 Apr 2026 May 20…" at bounding box center [719, 527] width 663 height 45
select select "1759248000000"
click at [388, 505] on select "Immediate Oct 2025 Nov 2025 Dec 2025 Jan 2026 Feb 2026 Mar 2026 Apr 2026 May 20…" at bounding box center [719, 527] width 663 height 45
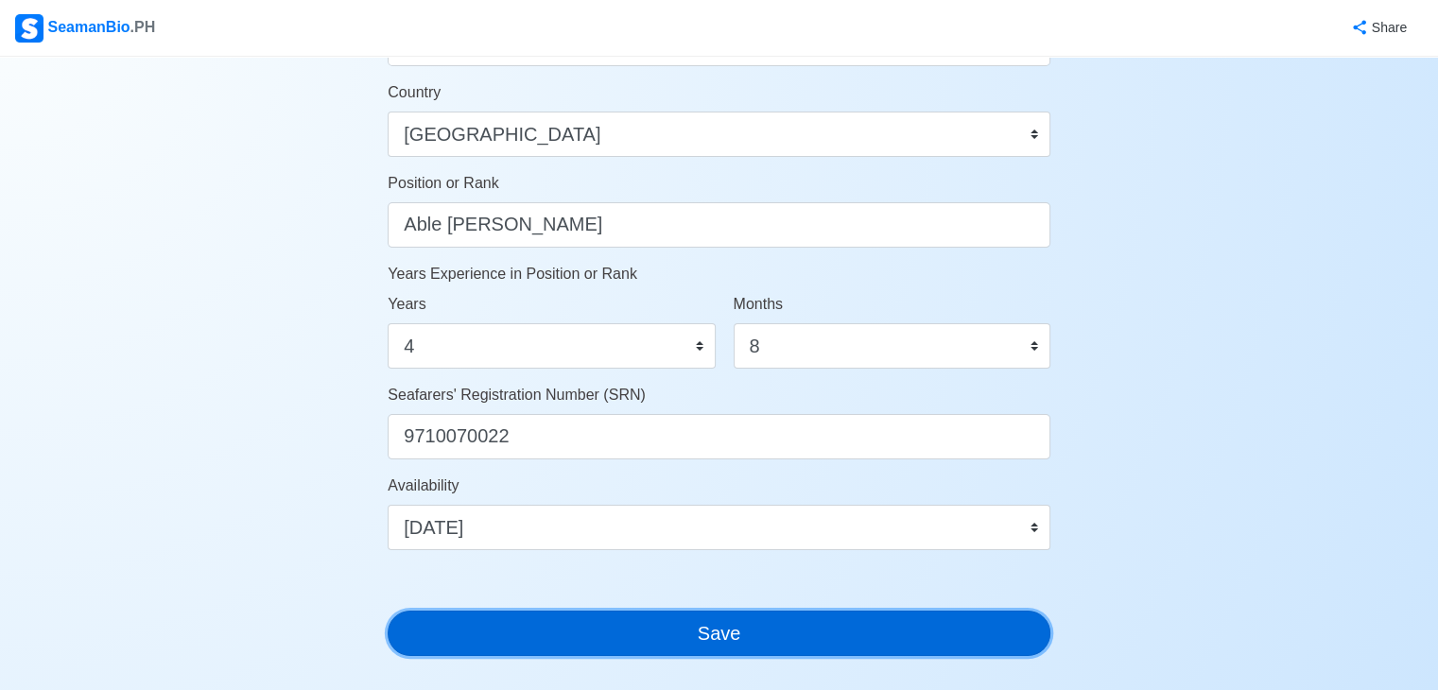
click at [556, 632] on button "Save" at bounding box center [719, 633] width 663 height 45
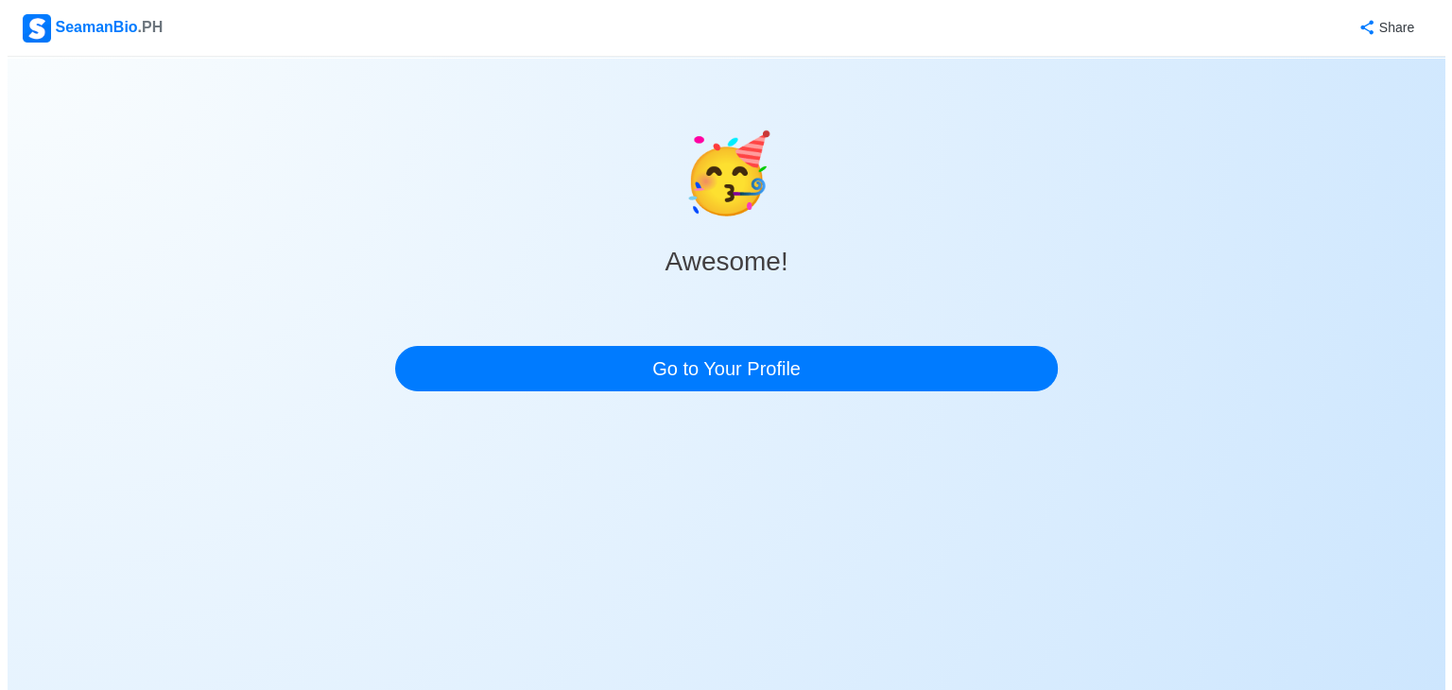
scroll to position [0, 0]
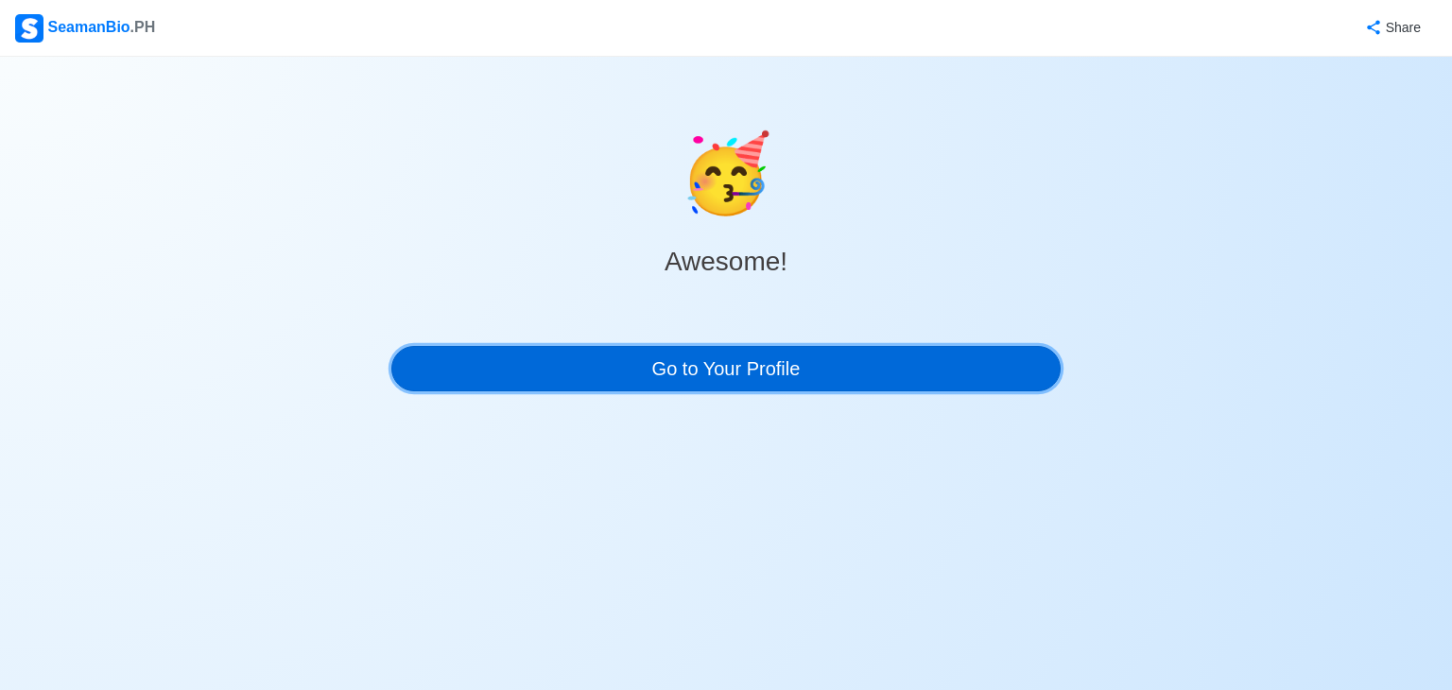
click at [827, 366] on link "Go to Your Profile" at bounding box center [725, 368] width 669 height 45
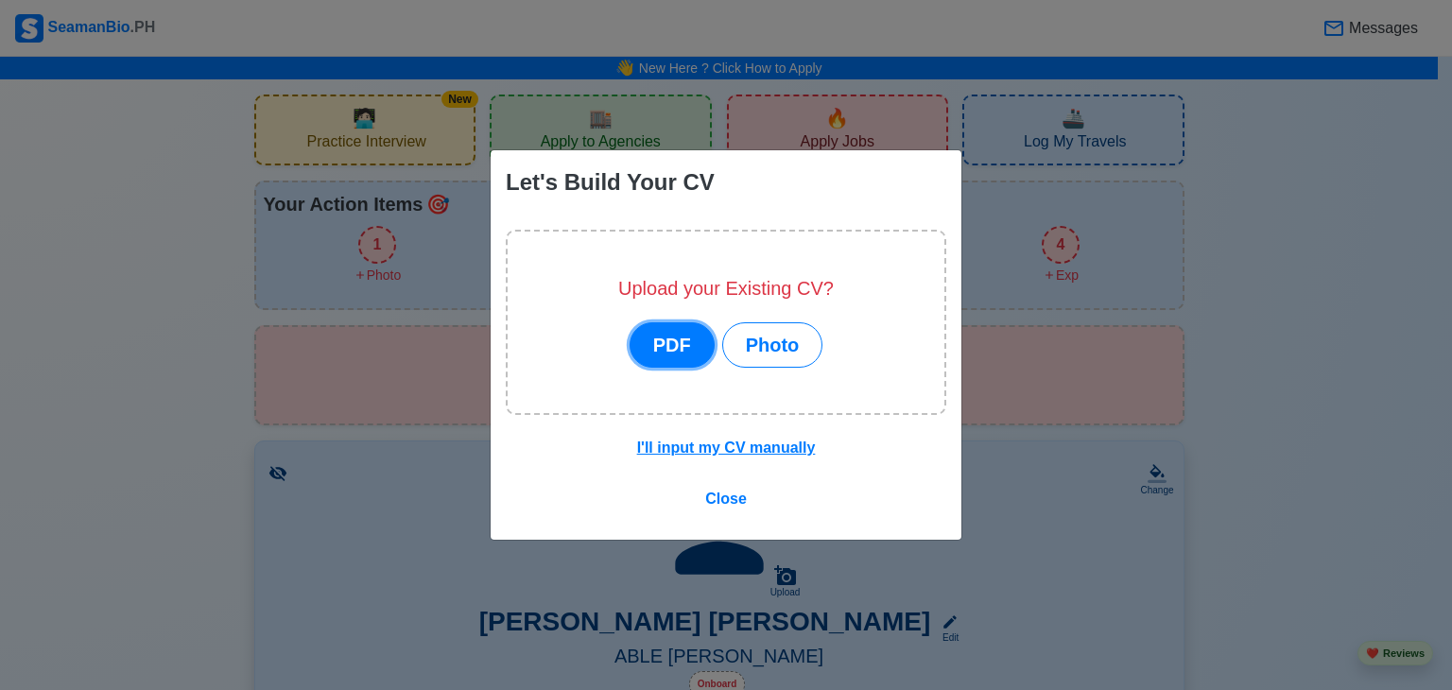
click at [692, 341] on button "PDF" at bounding box center [672, 344] width 85 height 45
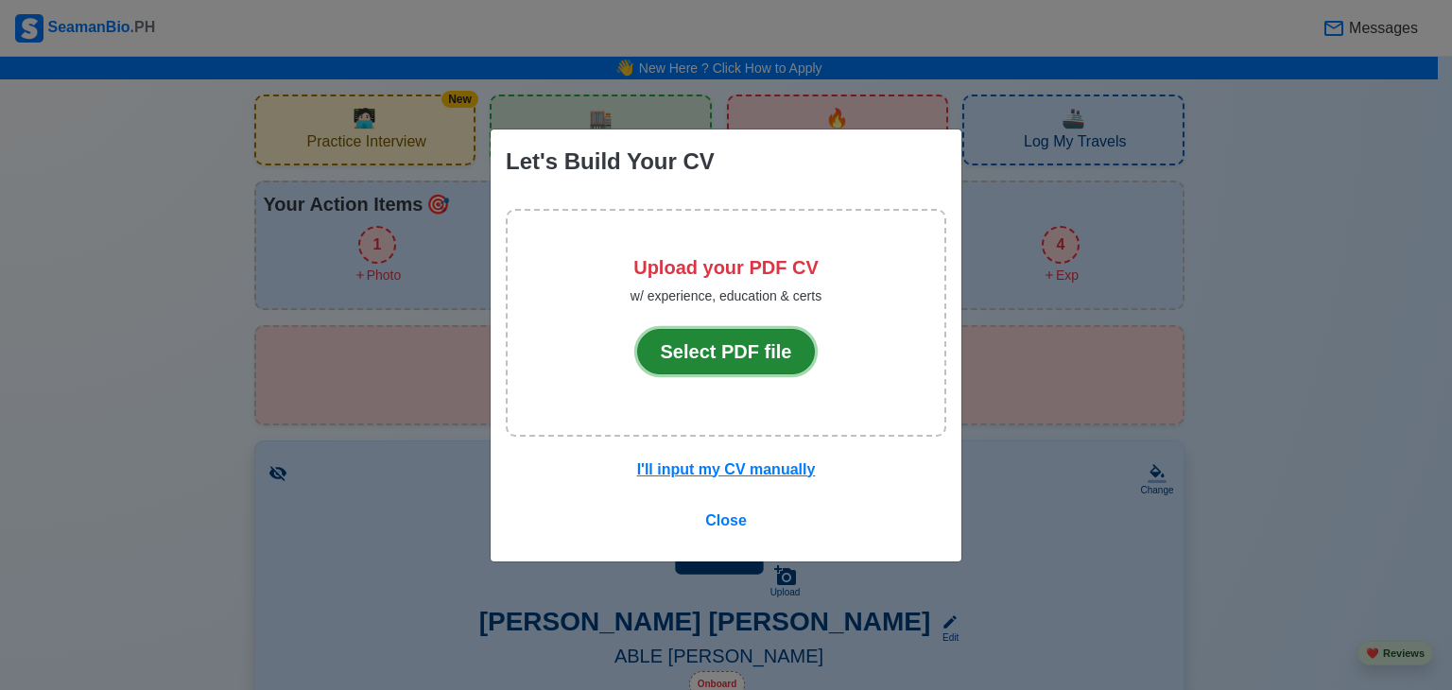
click at [692, 341] on button "Select PDF file" at bounding box center [726, 351] width 179 height 45
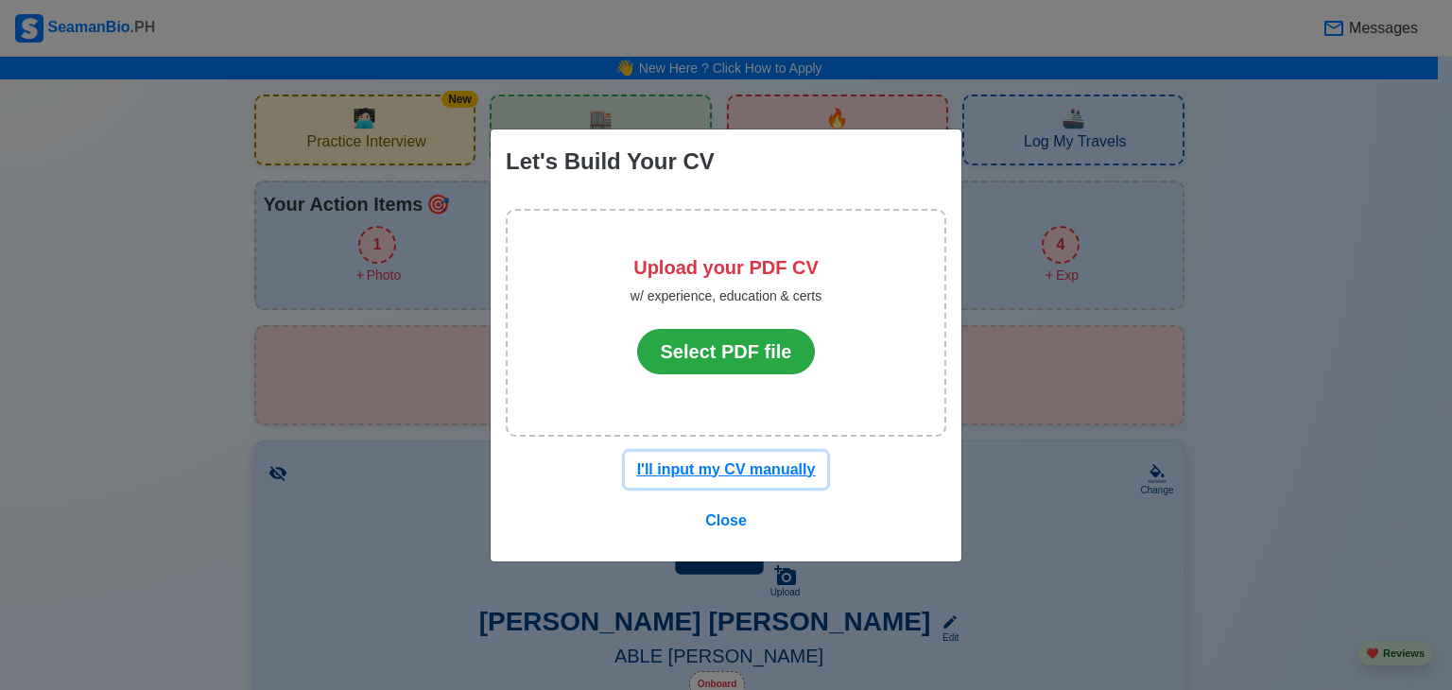
click at [756, 475] on u "I'll input my CV manually" at bounding box center [726, 469] width 179 height 16
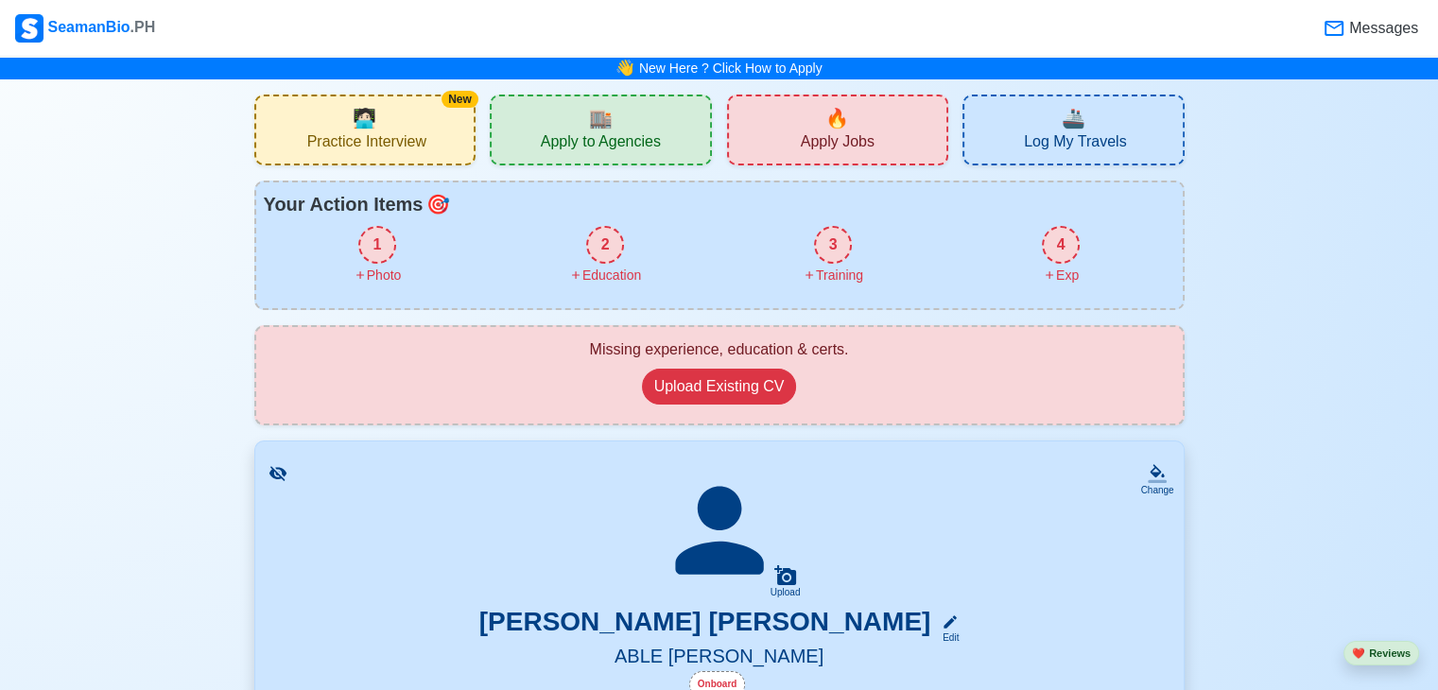
click at [369, 120] on span "🧑🏻‍💻" at bounding box center [365, 118] width 24 height 28
click at [1055, 138] on span "Log My Travels" at bounding box center [1075, 144] width 102 height 24
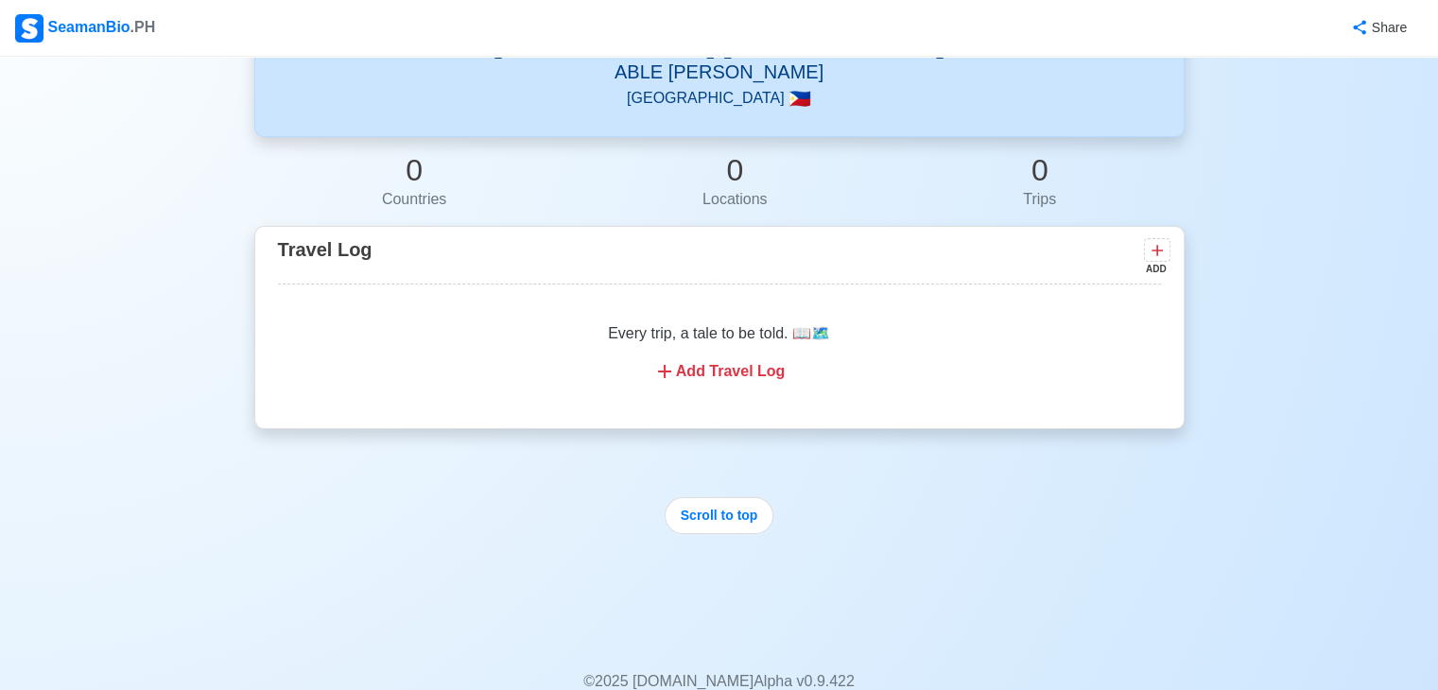
scroll to position [253, 0]
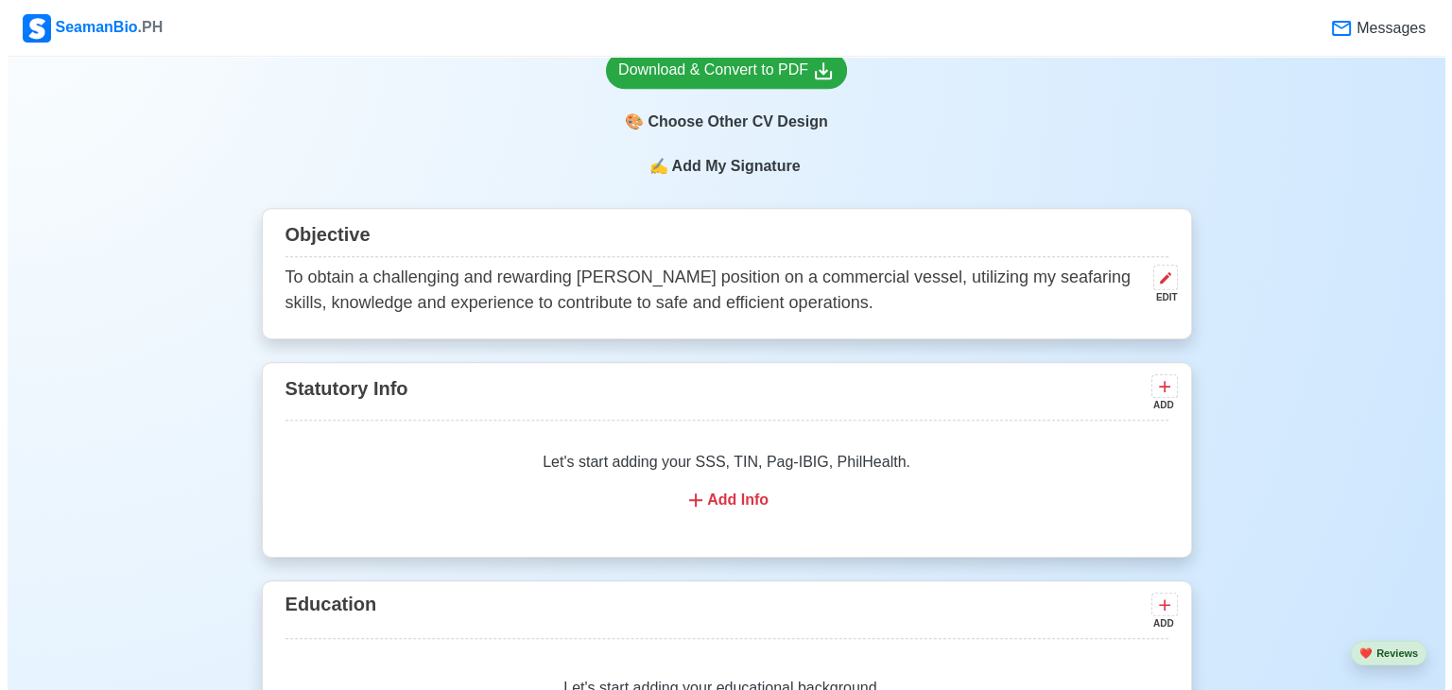
scroll to position [957, 0]
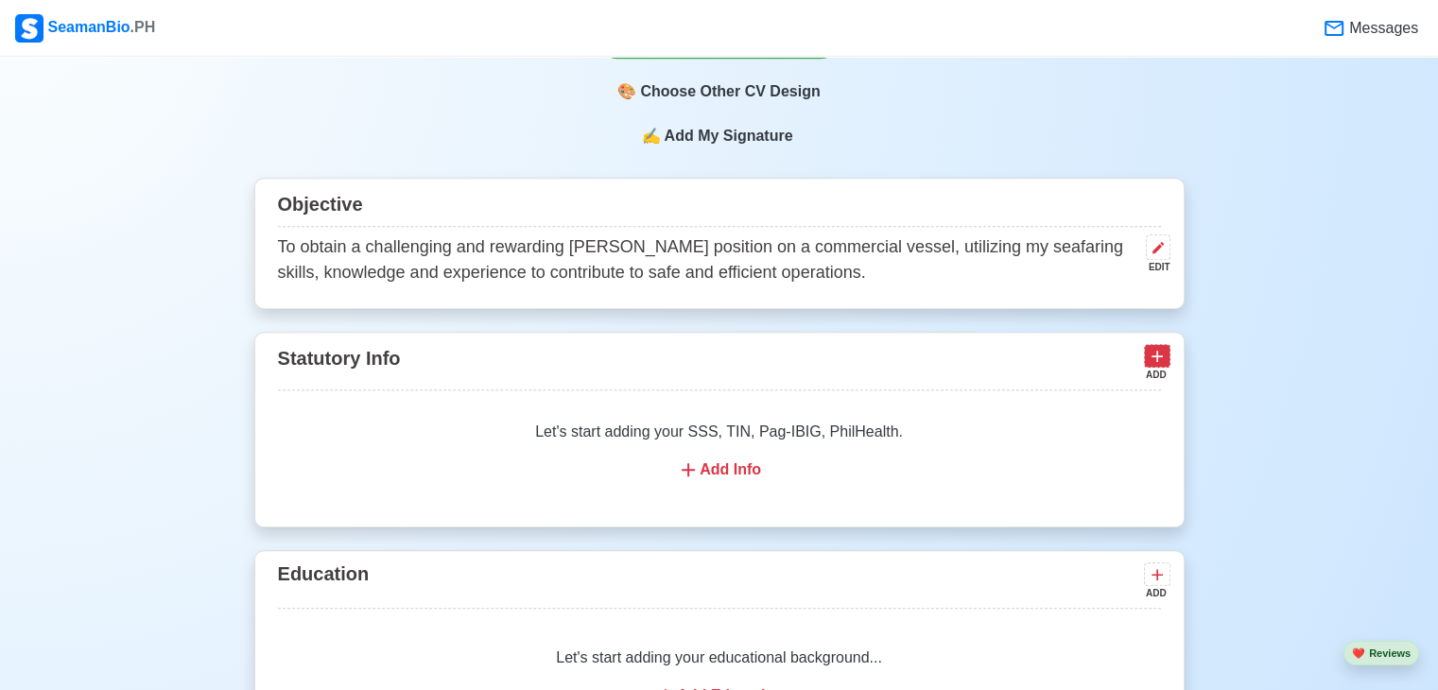
click at [1153, 349] on icon at bounding box center [1157, 356] width 19 height 19
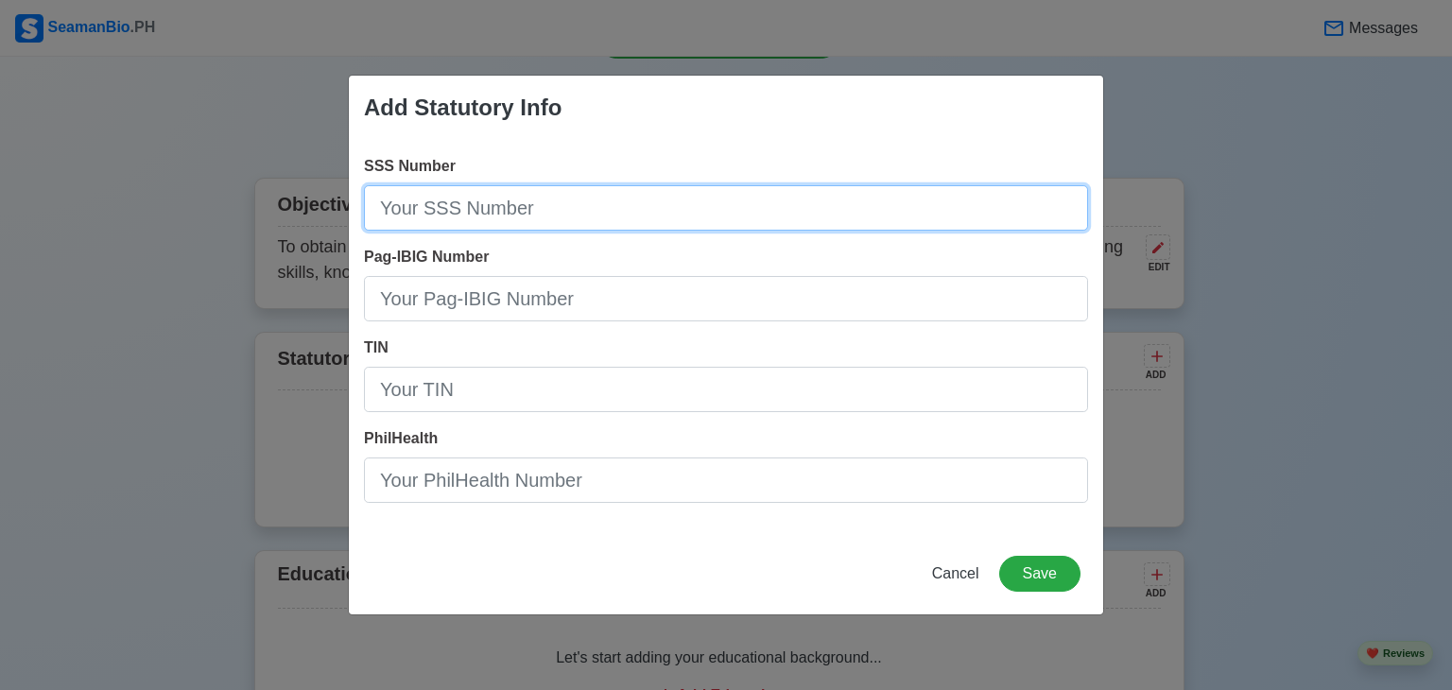
click at [571, 217] on input "SSS Number" at bounding box center [726, 207] width 724 height 45
